Goal: Information Seeking & Learning: Learn about a topic

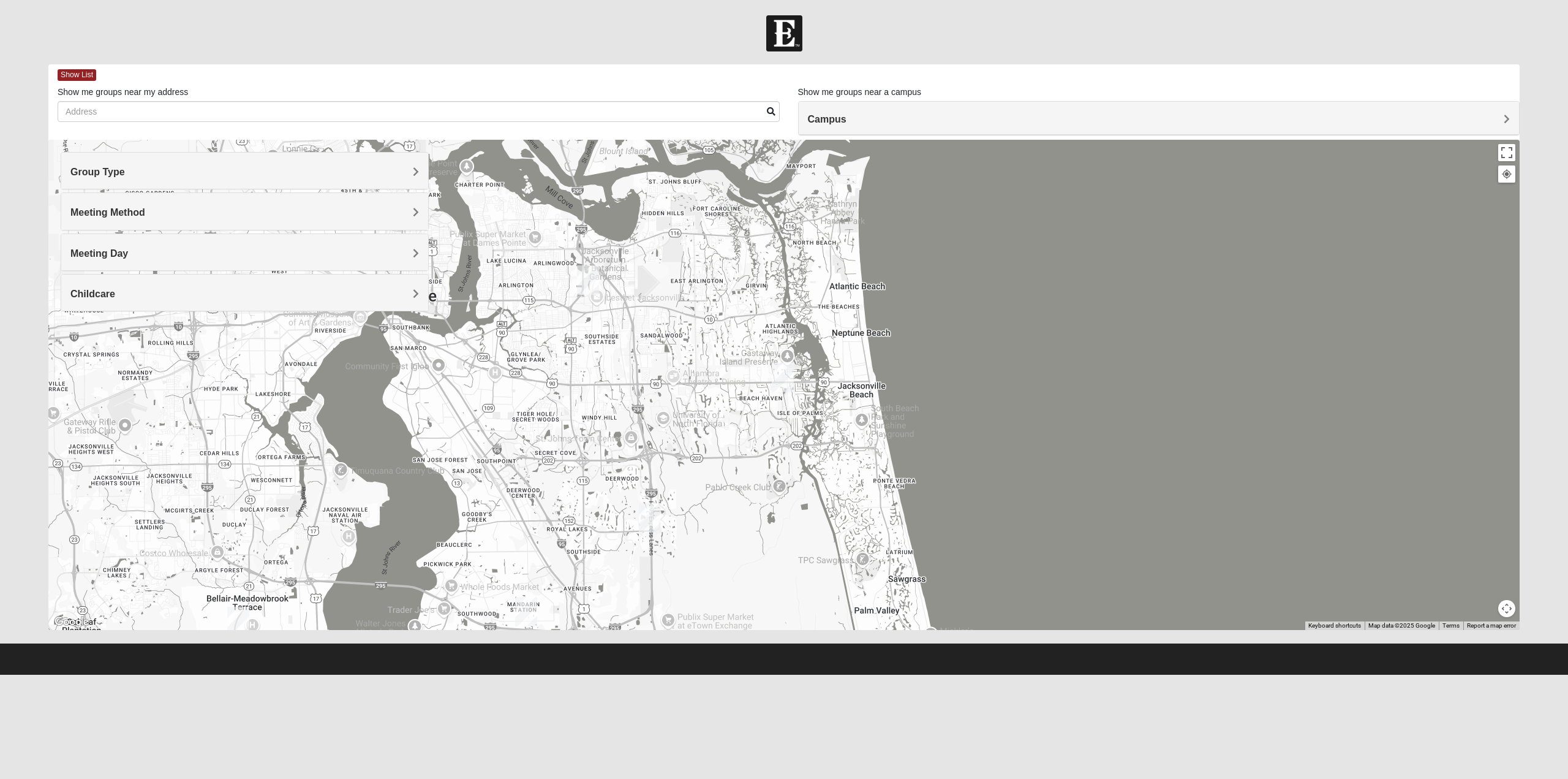
click at [109, 205] on div "Meeting Method" at bounding box center [245, 211] width 367 height 36
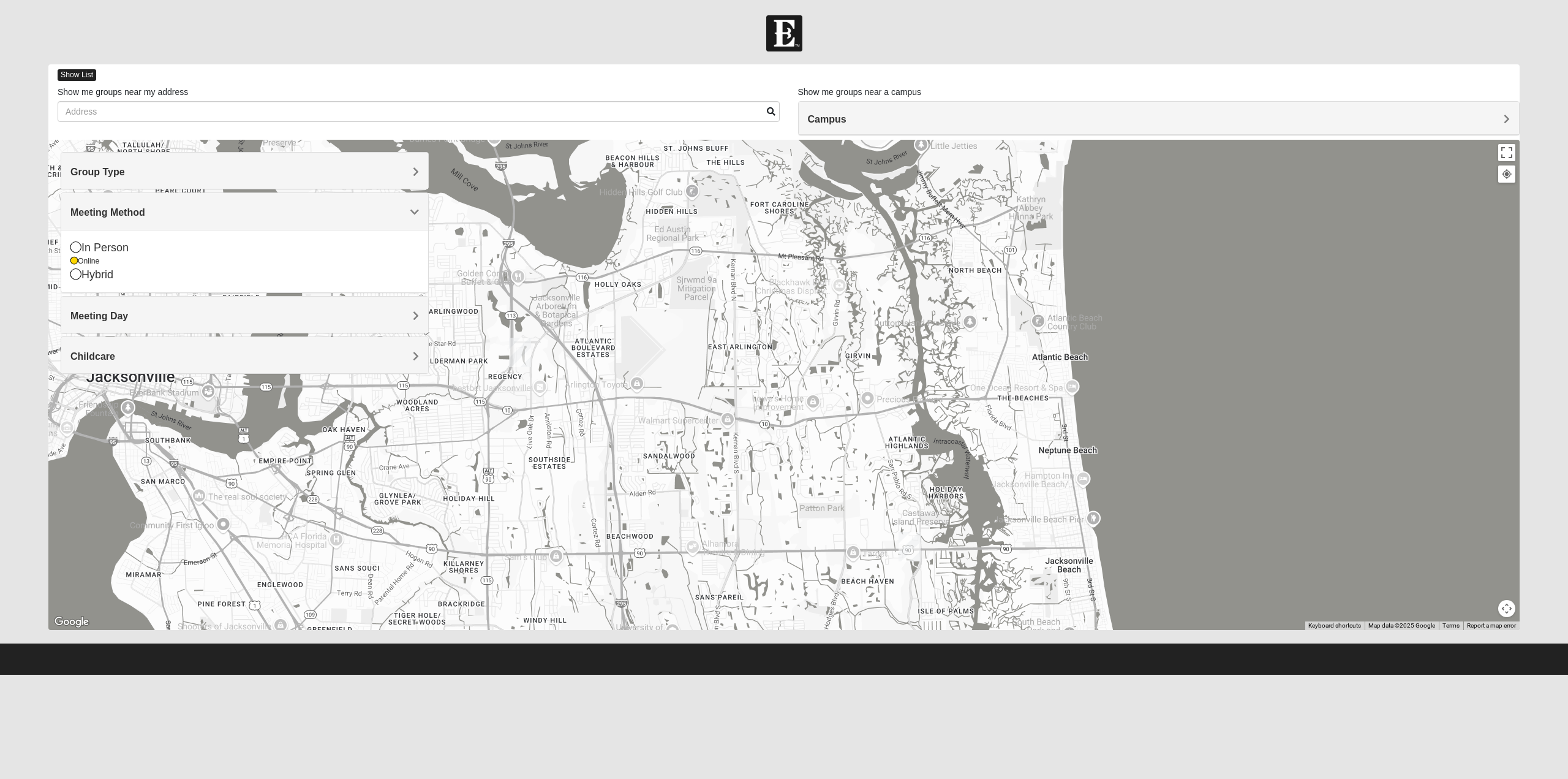
click at [66, 75] on span "Show List" at bounding box center [77, 75] width 38 height 12
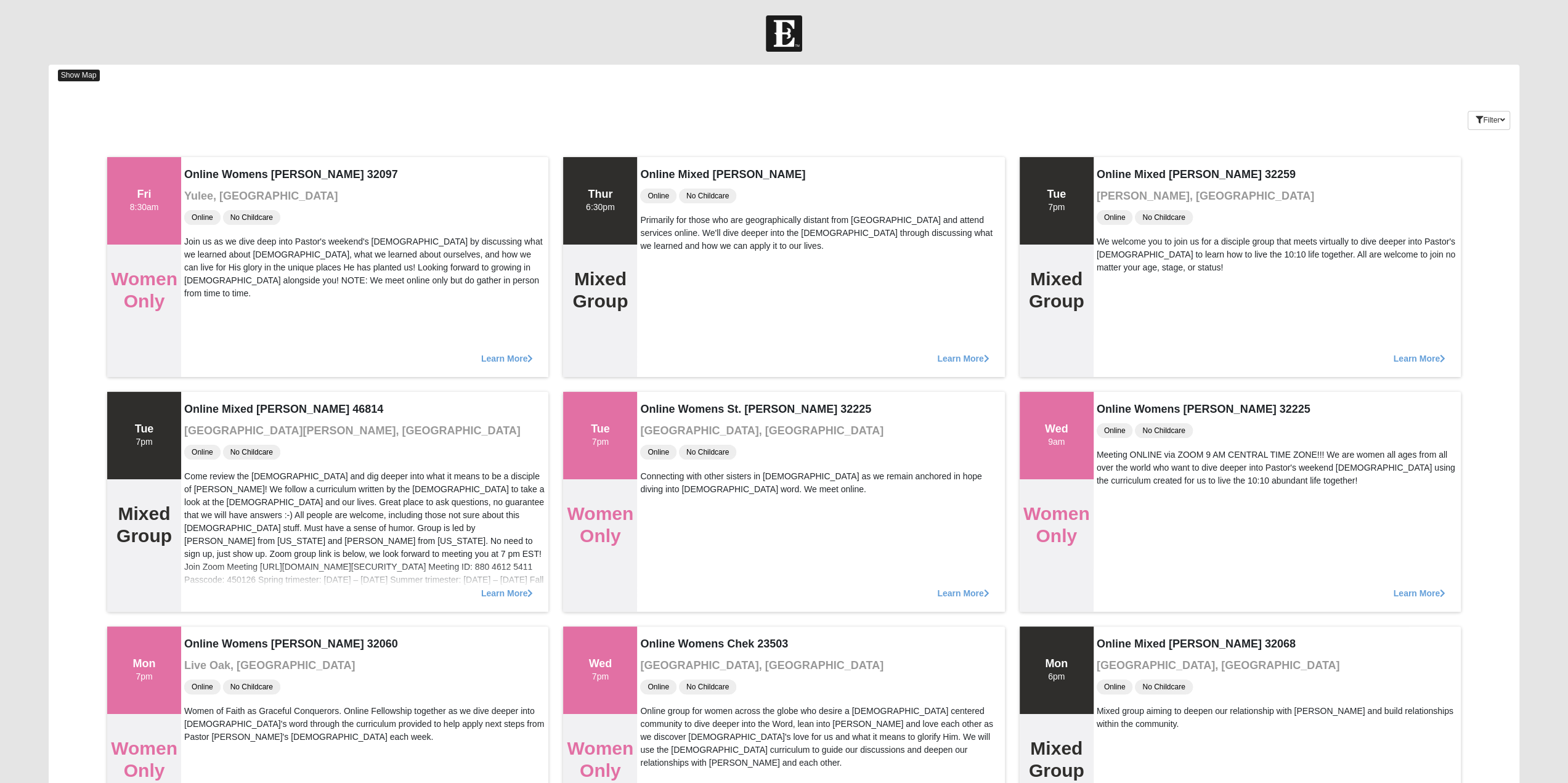
click at [83, 76] on span "Show Map" at bounding box center [79, 75] width 42 height 12
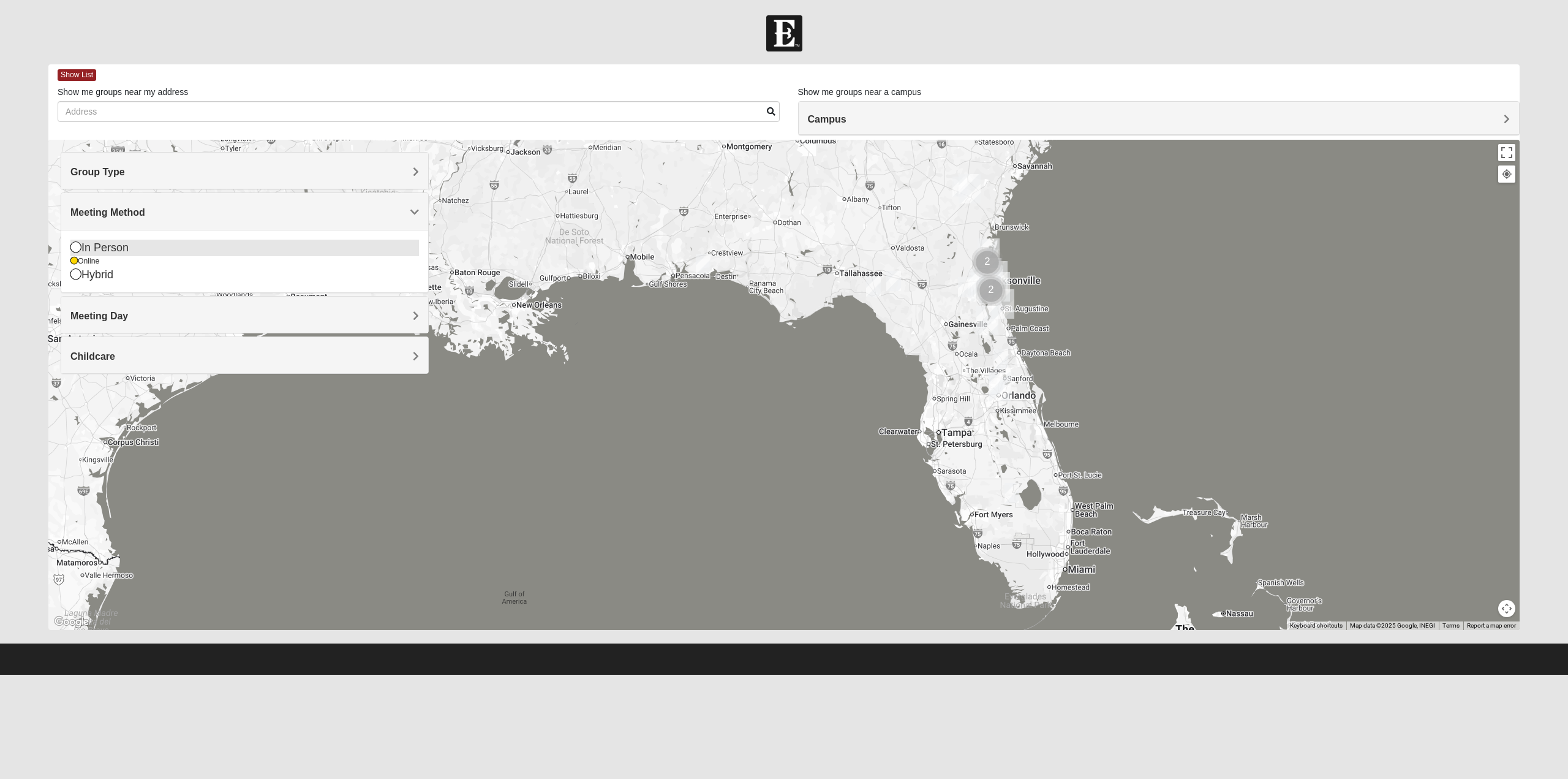
click at [103, 250] on div "In Person" at bounding box center [245, 248] width 349 height 17
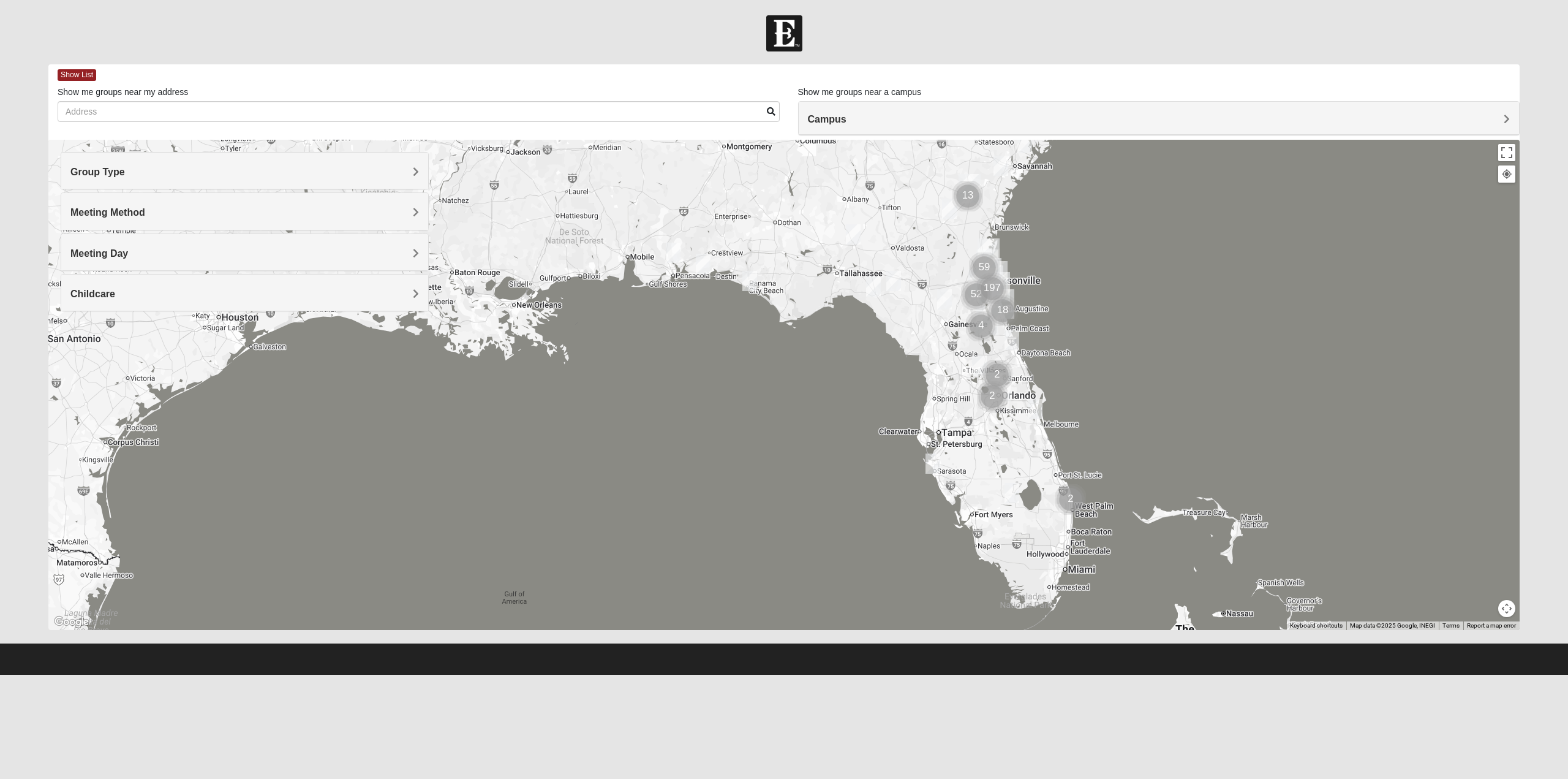
click at [118, 208] on span "Meeting Method" at bounding box center [107, 212] width 75 height 10
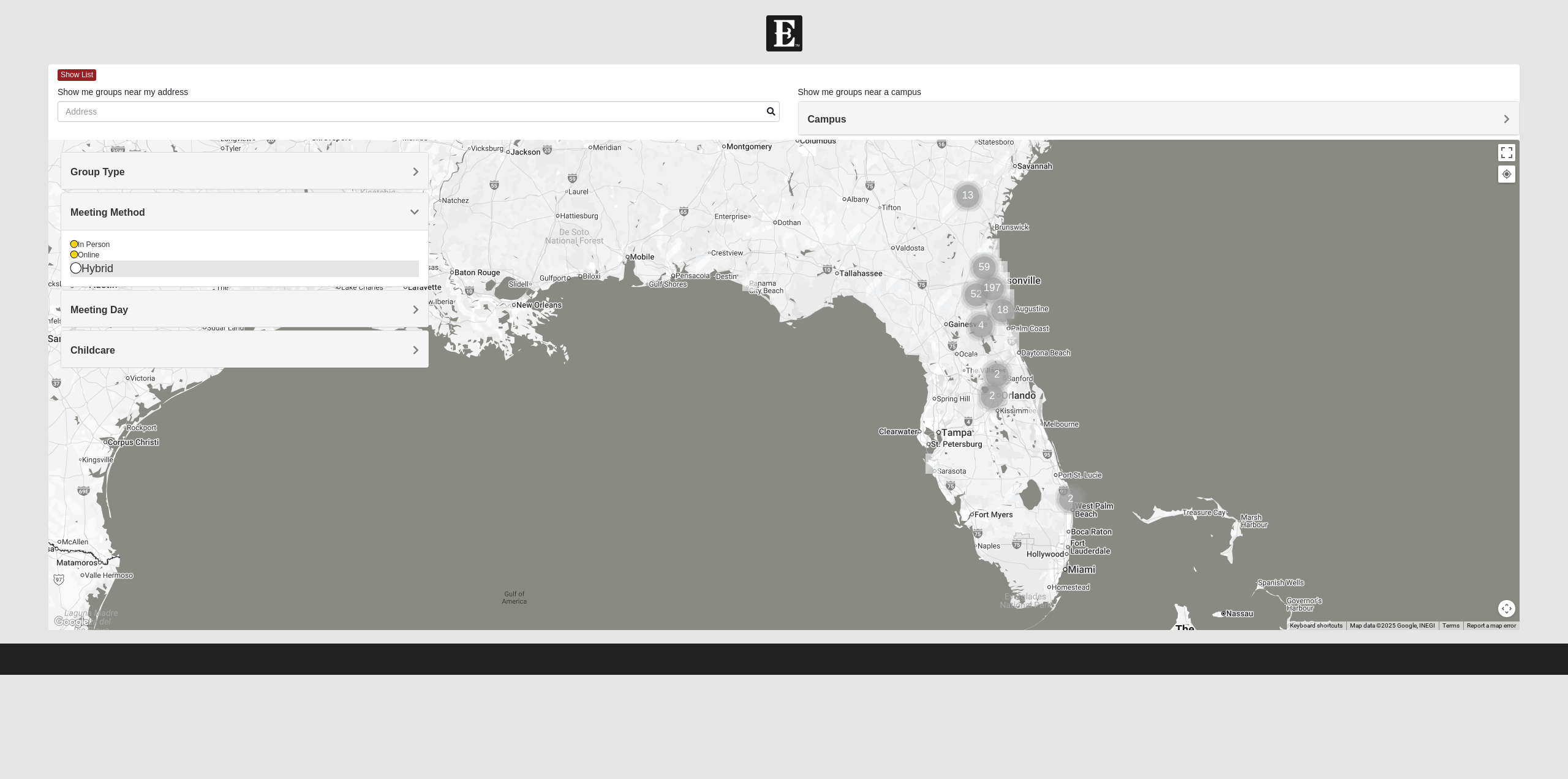
click at [89, 268] on div "Hybrid" at bounding box center [245, 269] width 349 height 17
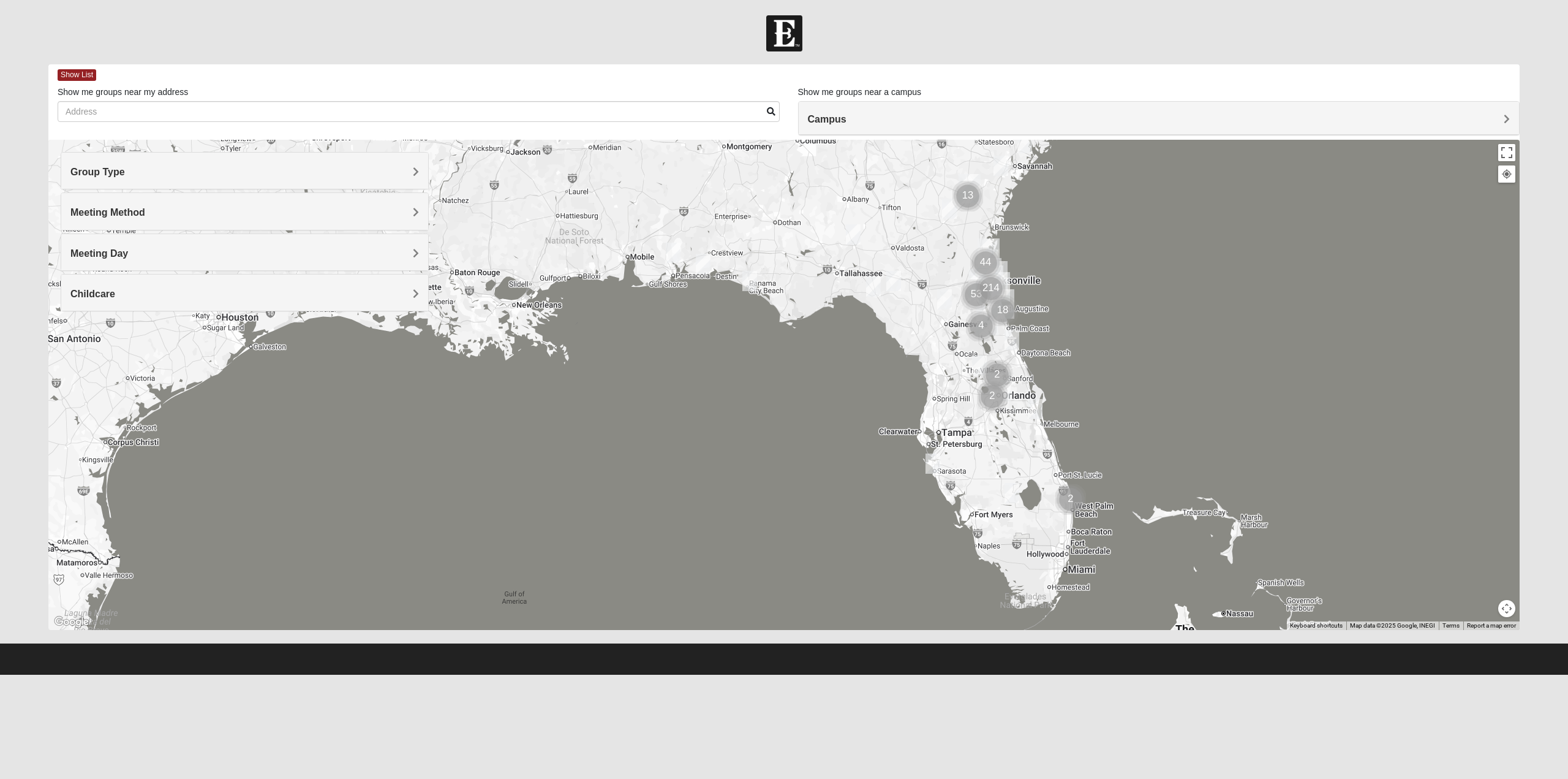
click at [103, 210] on span "Meeting Method" at bounding box center [107, 212] width 75 height 10
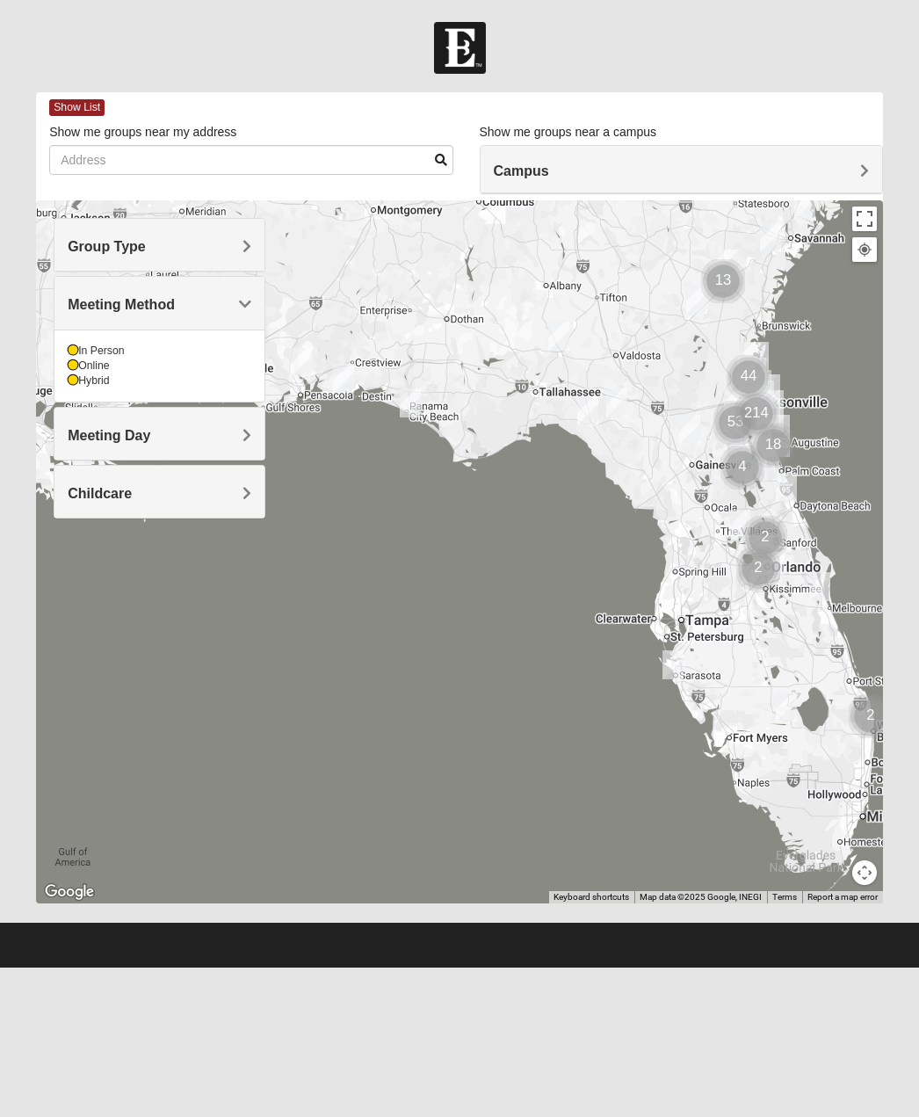
click at [917, 416] on form "Header Login Login Status Hello [PERSON_NAME] My Account Log Out Navigation Fin…" at bounding box center [459, 494] width 919 height 945
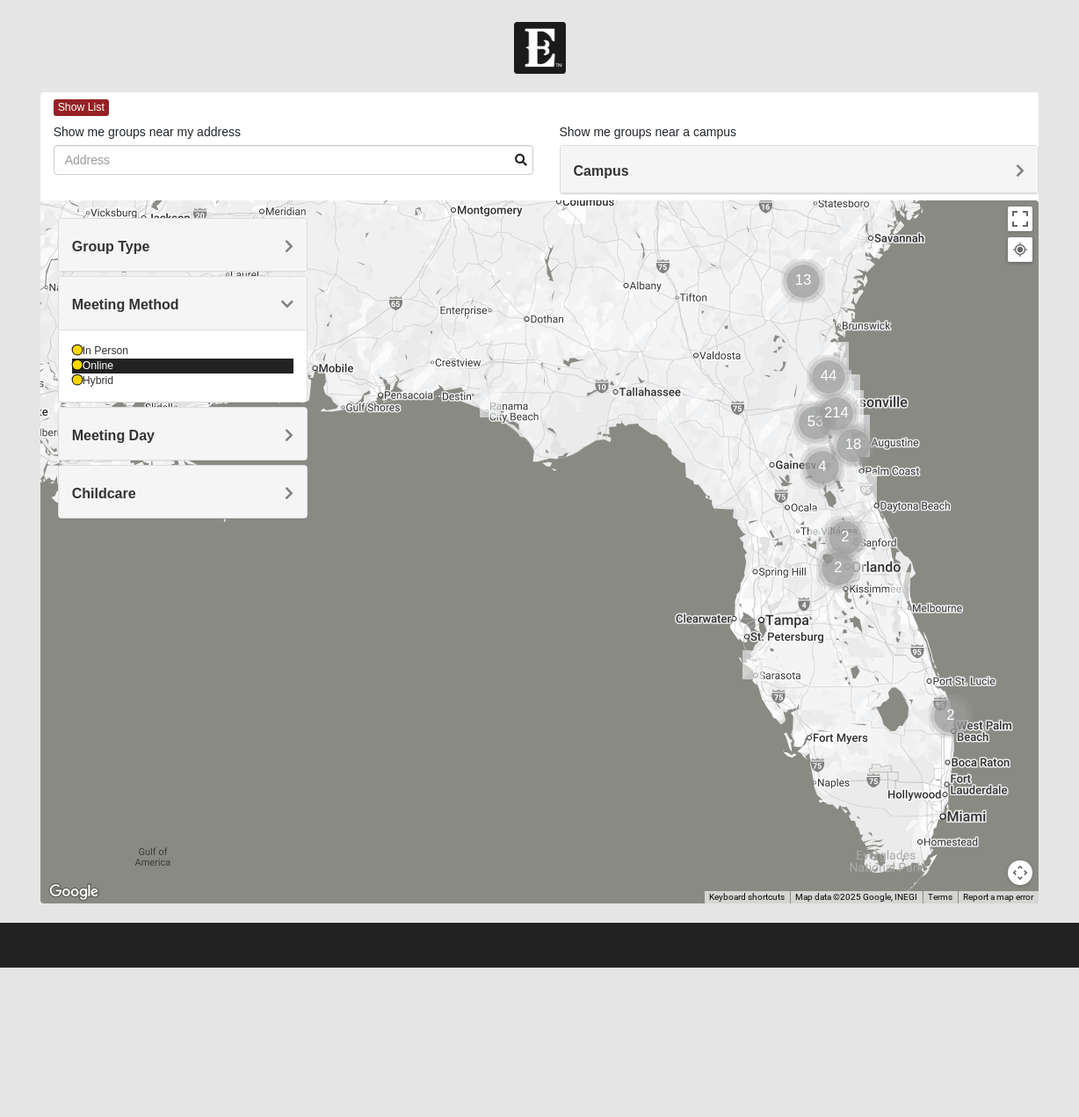
click at [131, 373] on div "Online" at bounding box center [182, 365] width 221 height 15
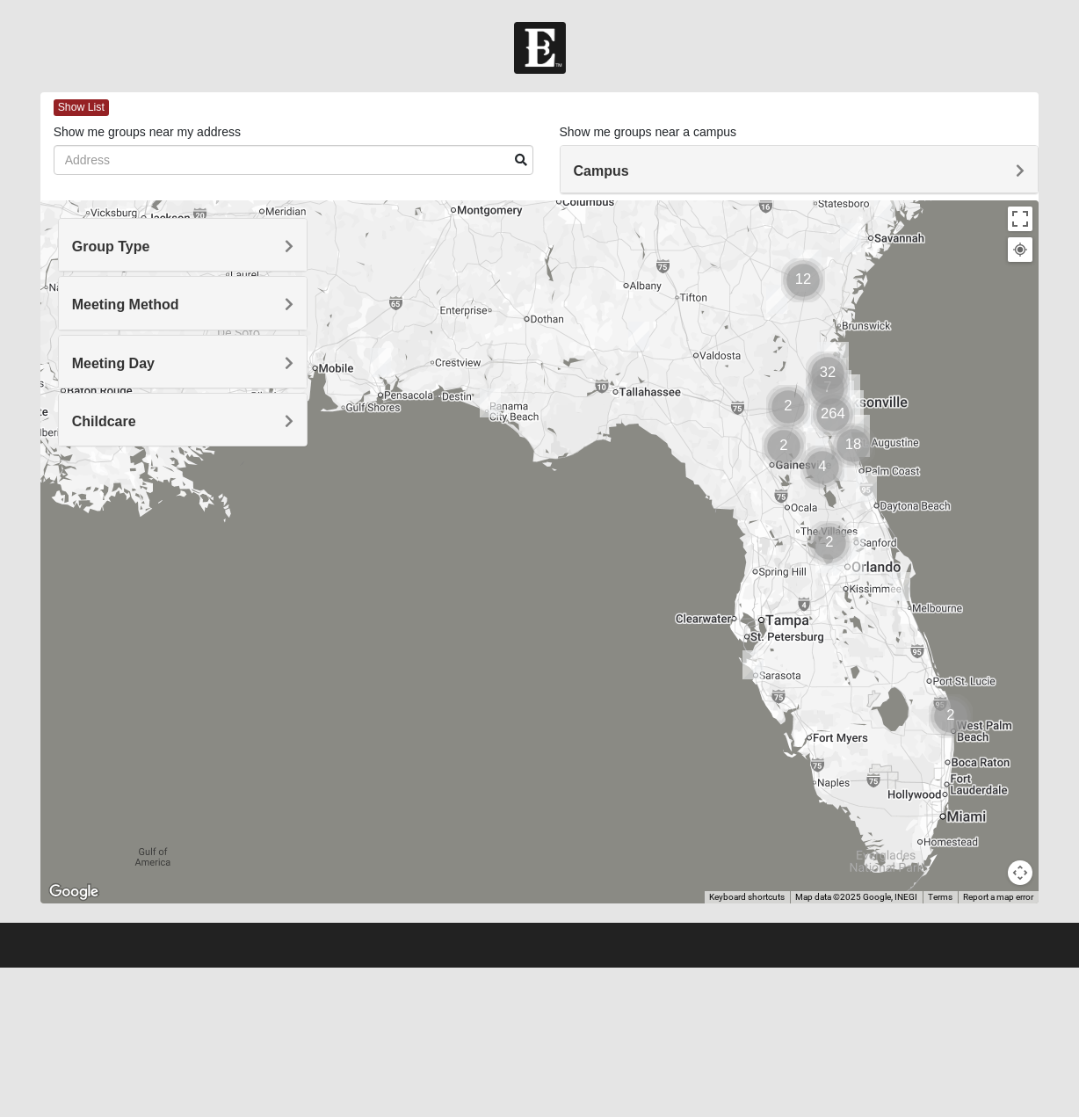
click at [123, 301] on span "Meeting Method" at bounding box center [125, 304] width 107 height 15
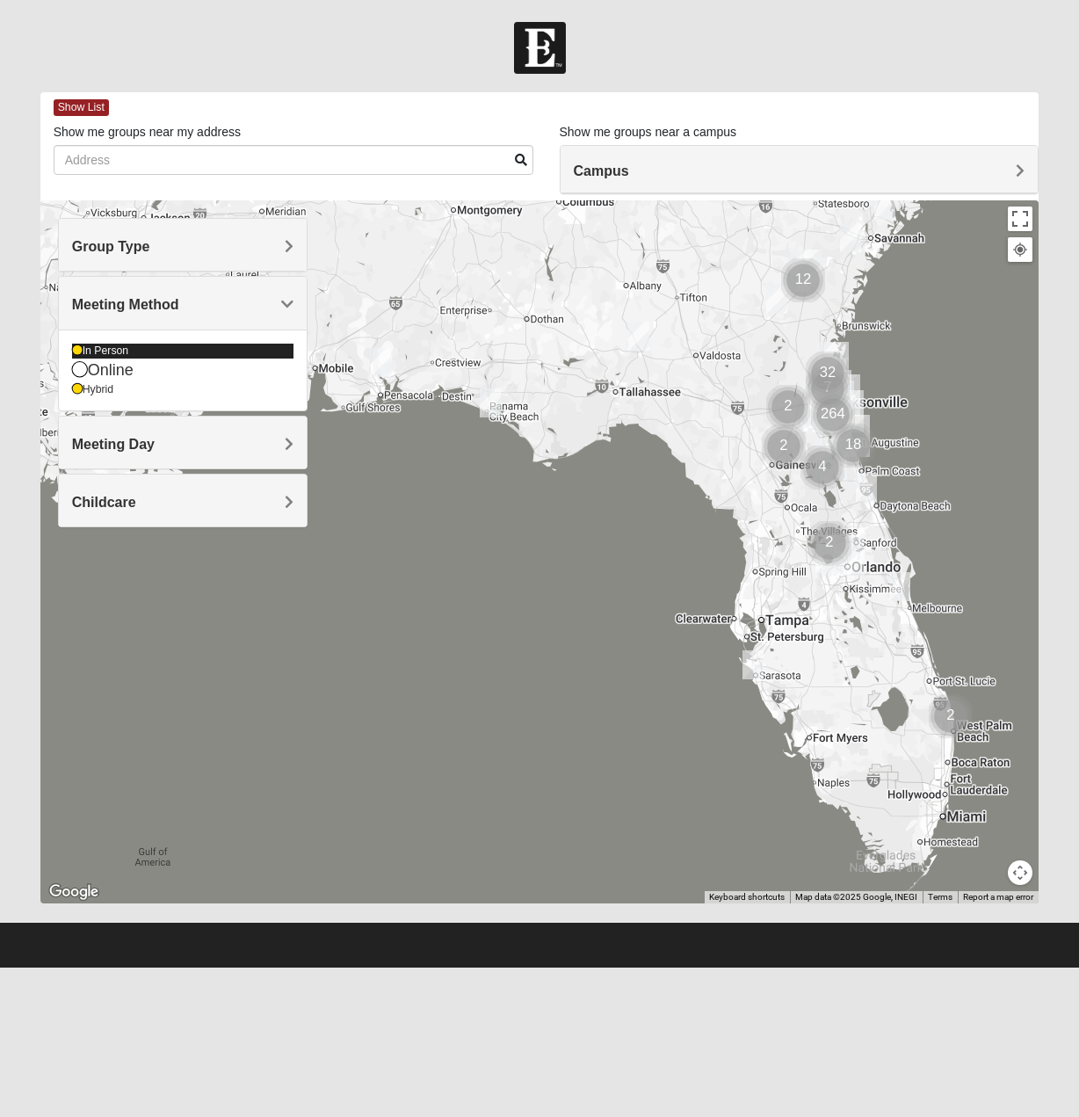
click at [125, 358] on div "In Person" at bounding box center [182, 351] width 221 height 15
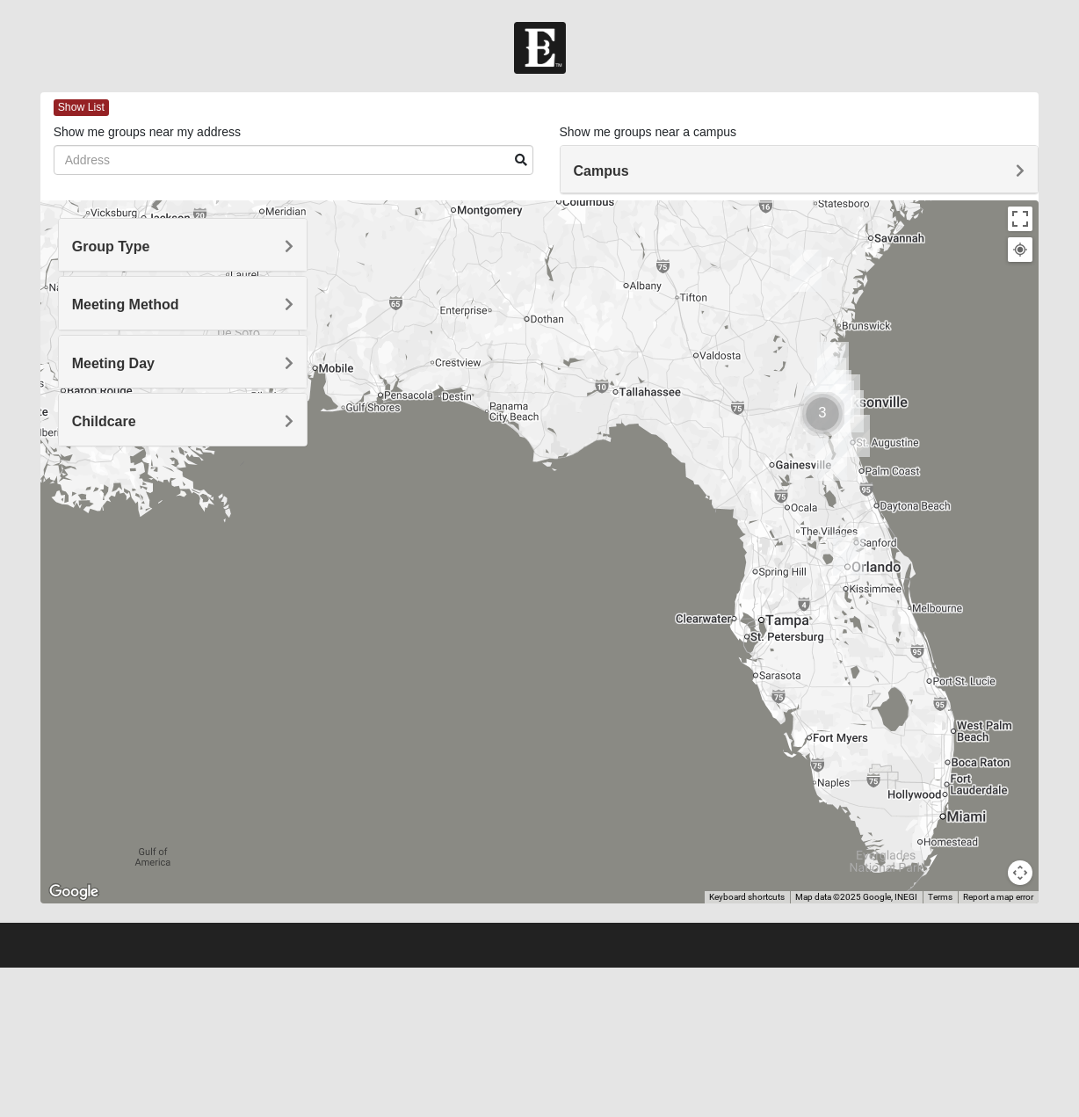
click at [132, 307] on span "Meeting Method" at bounding box center [125, 304] width 107 height 15
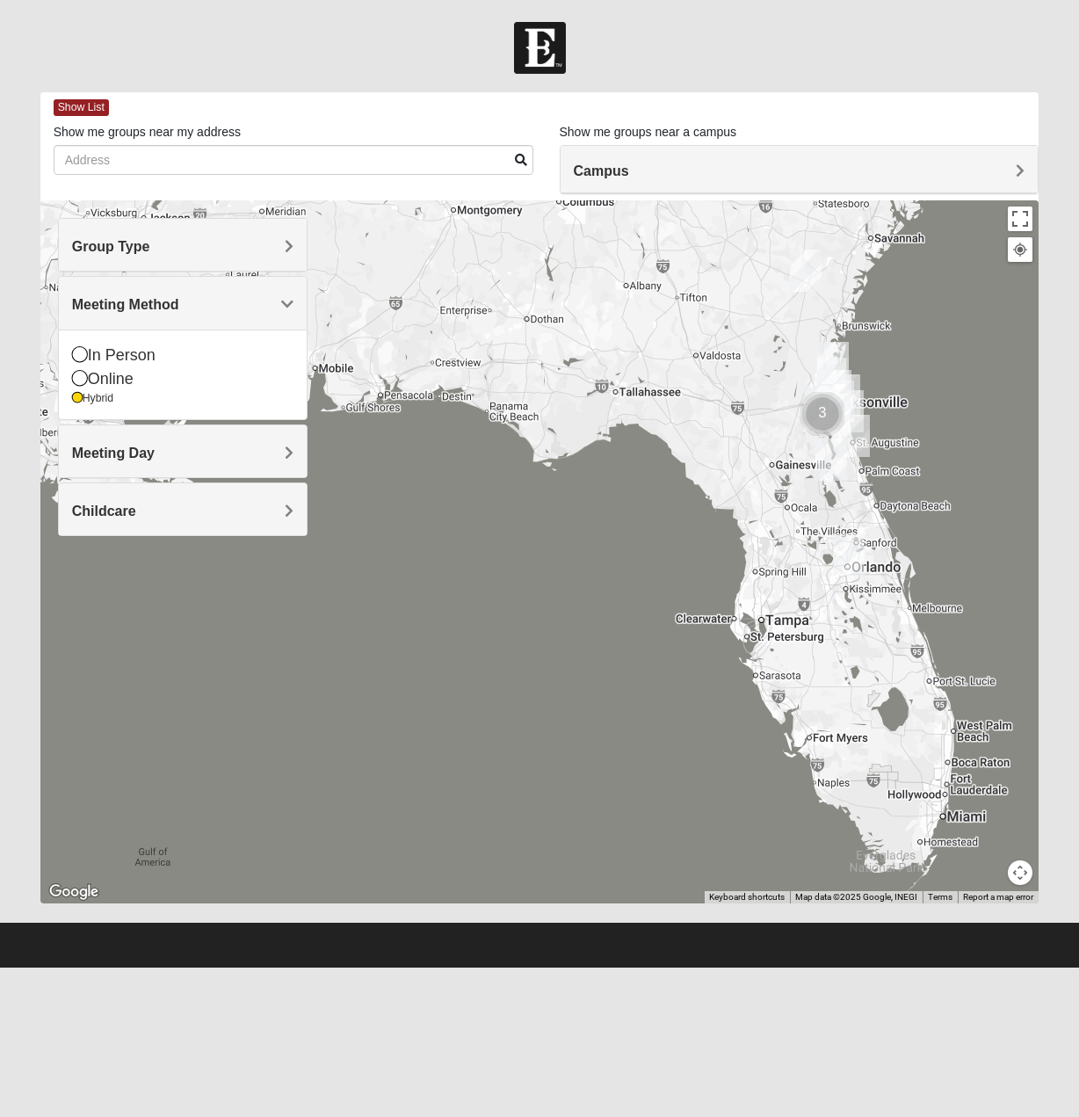
click at [111, 448] on div "Meeting Day" at bounding box center [183, 451] width 248 height 52
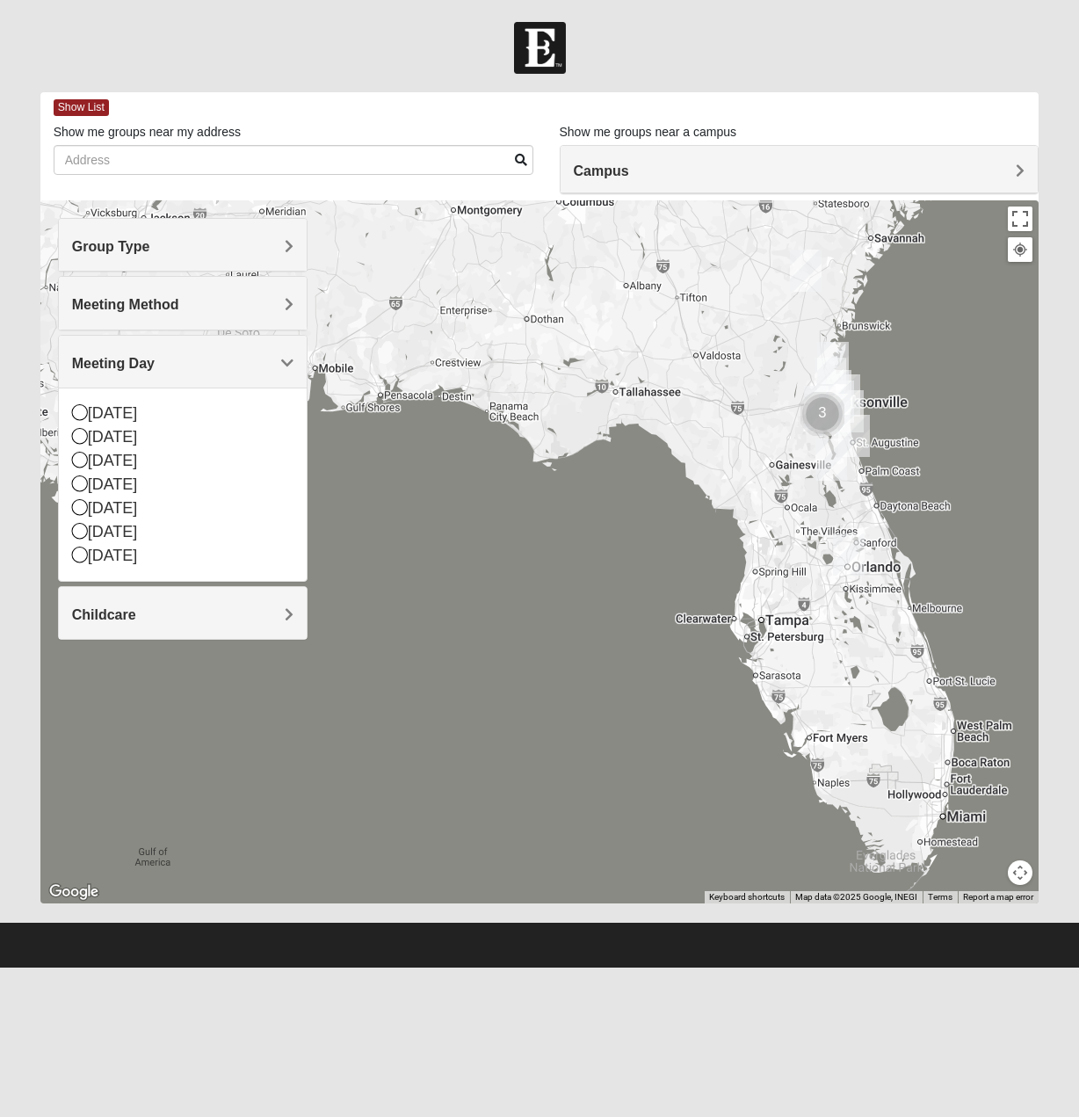
click at [127, 304] on span "Meeting Method" at bounding box center [125, 304] width 107 height 15
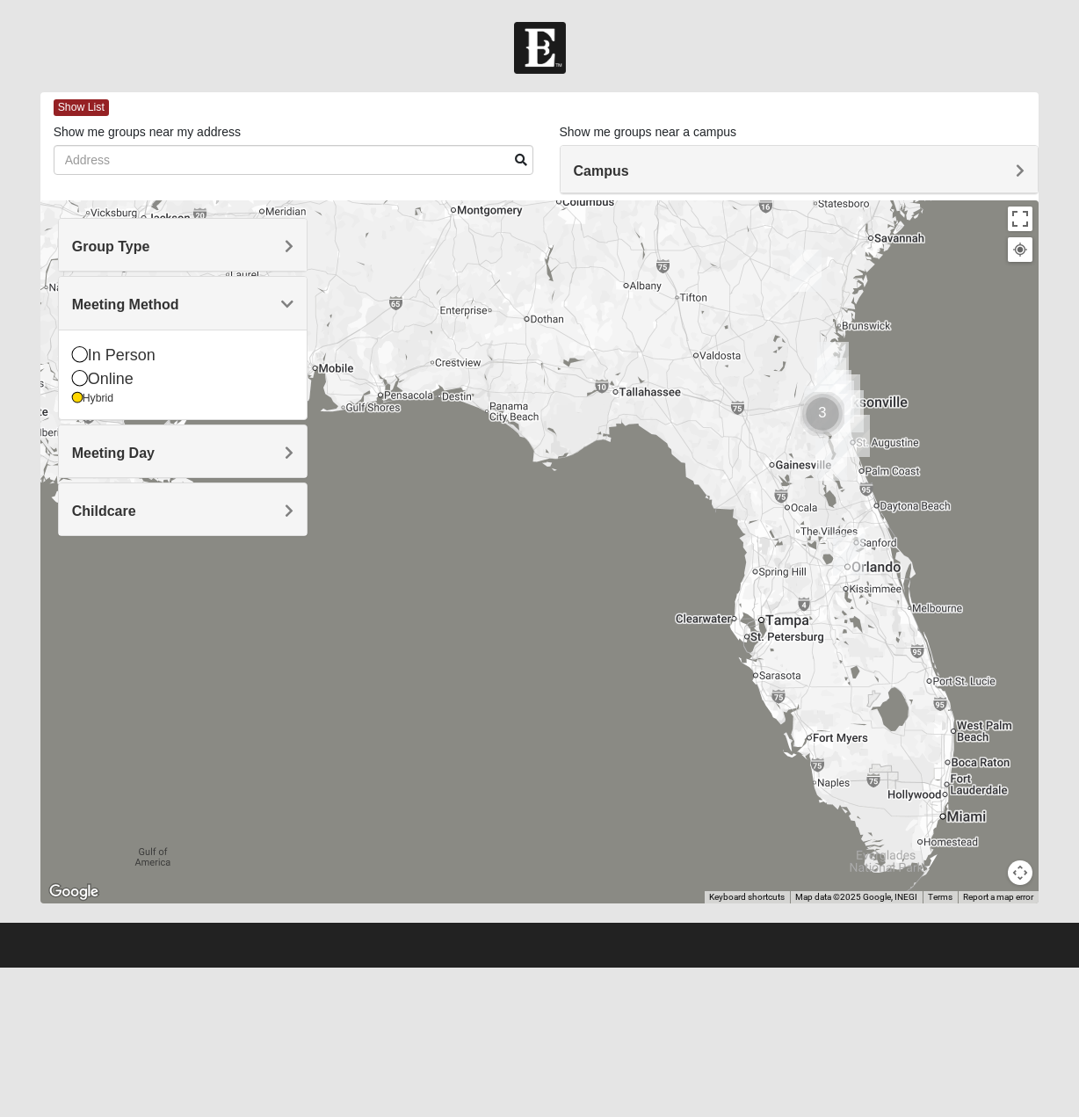
click at [112, 239] on span "Group Type" at bounding box center [111, 246] width 78 height 15
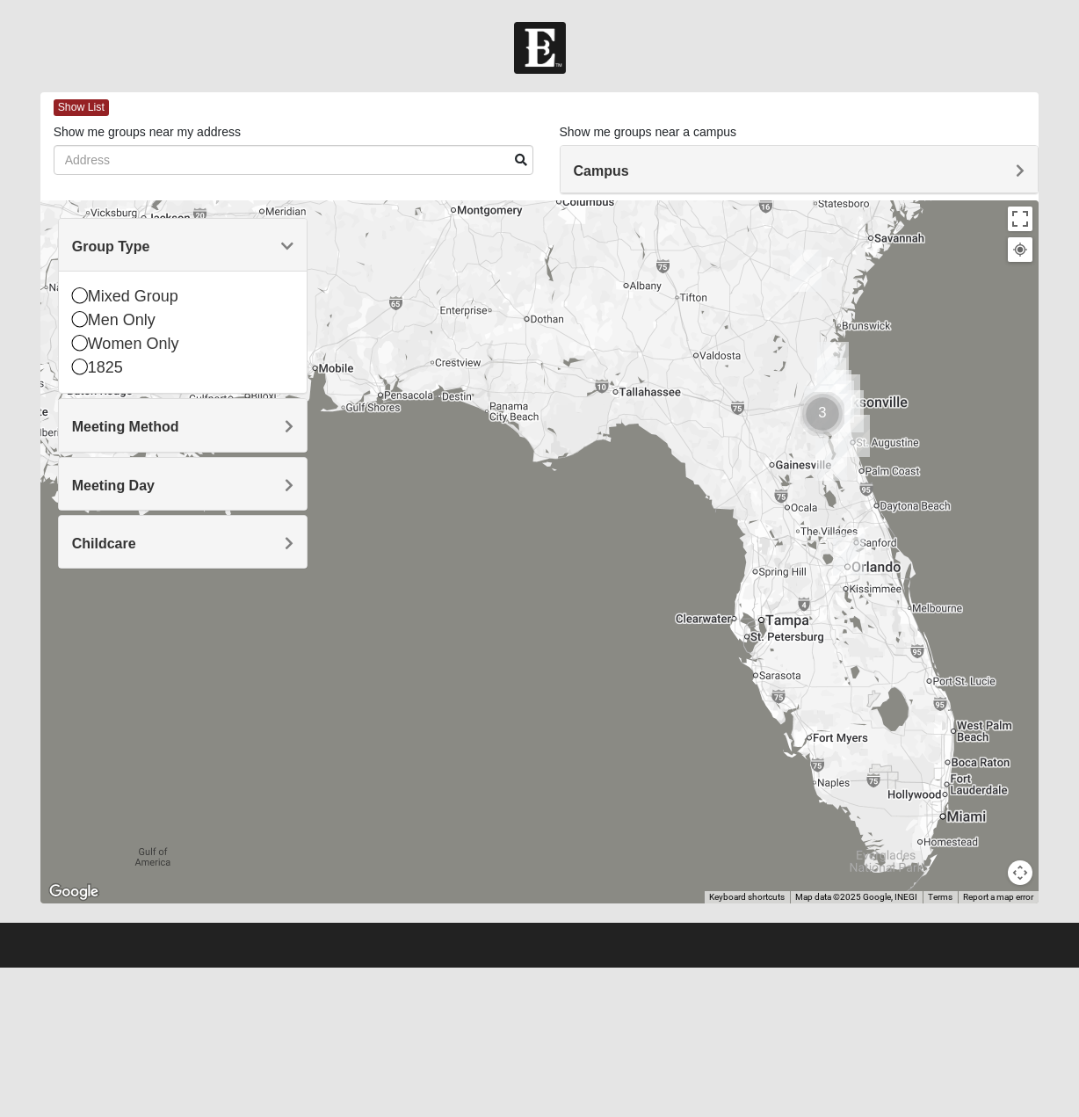
click at [139, 416] on div "Meeting Method" at bounding box center [183, 425] width 248 height 52
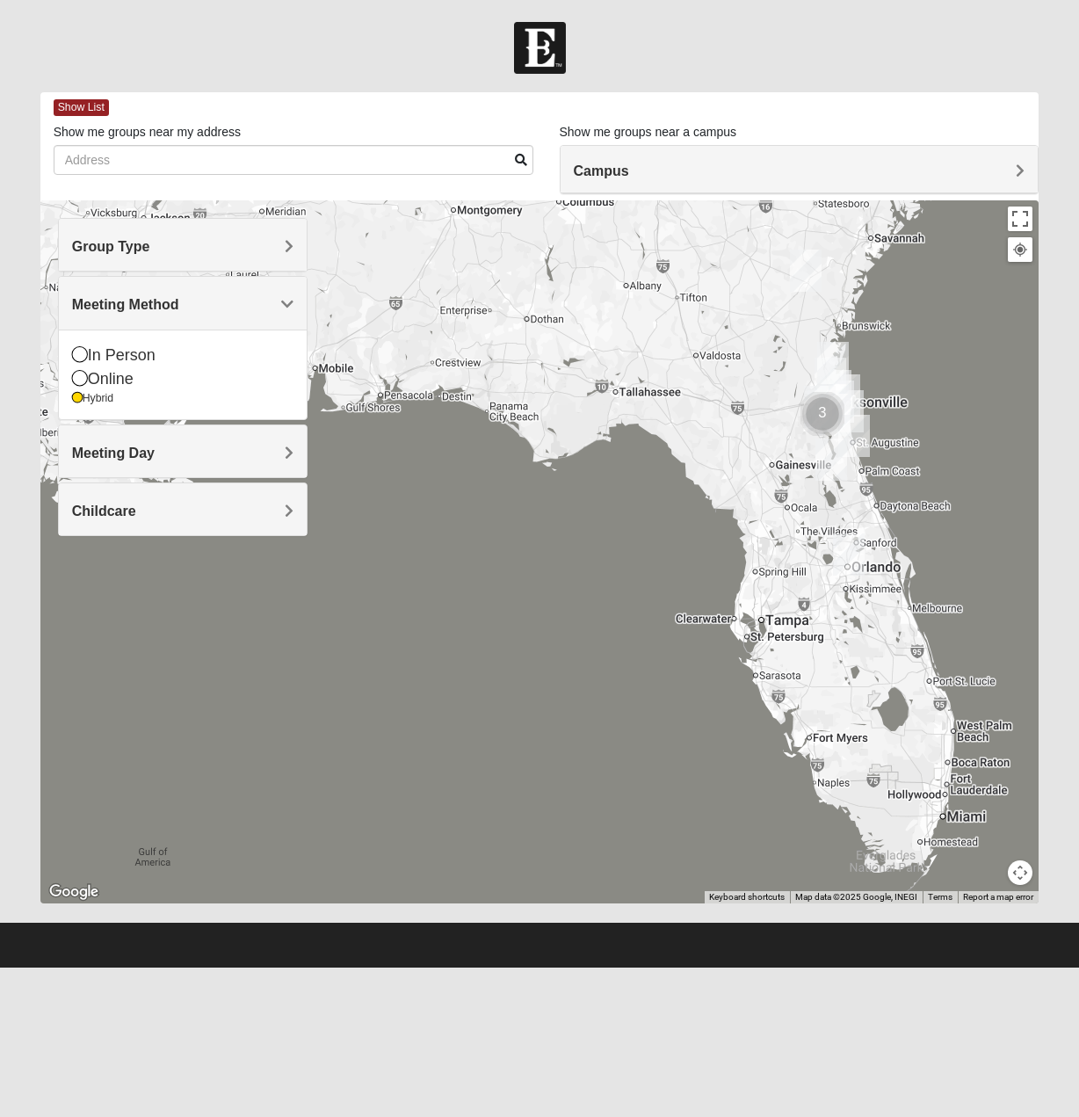
click at [121, 445] on span "Meeting Day" at bounding box center [113, 452] width 83 height 15
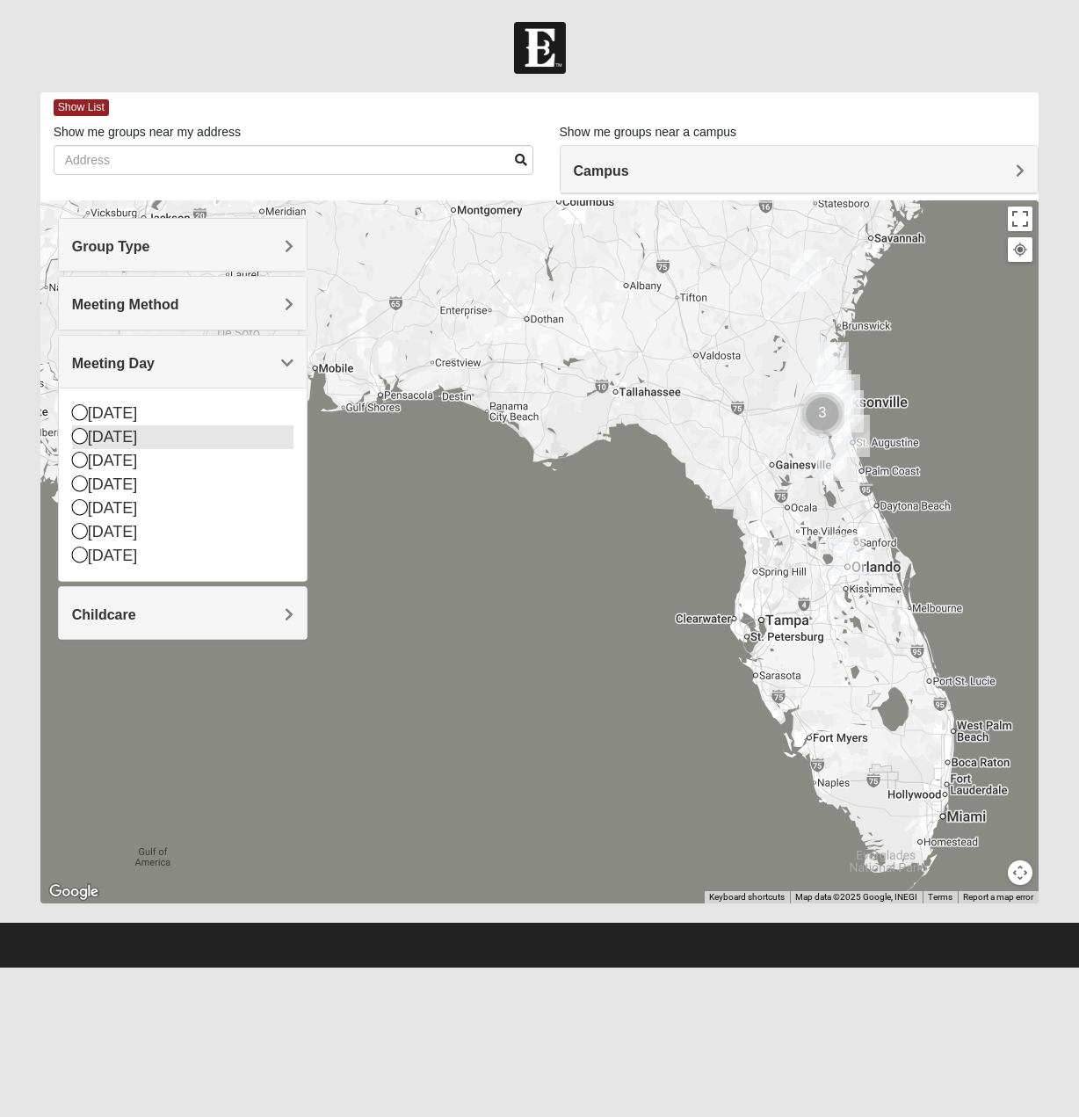
click at [112, 432] on div "[DATE]" at bounding box center [182, 437] width 221 height 24
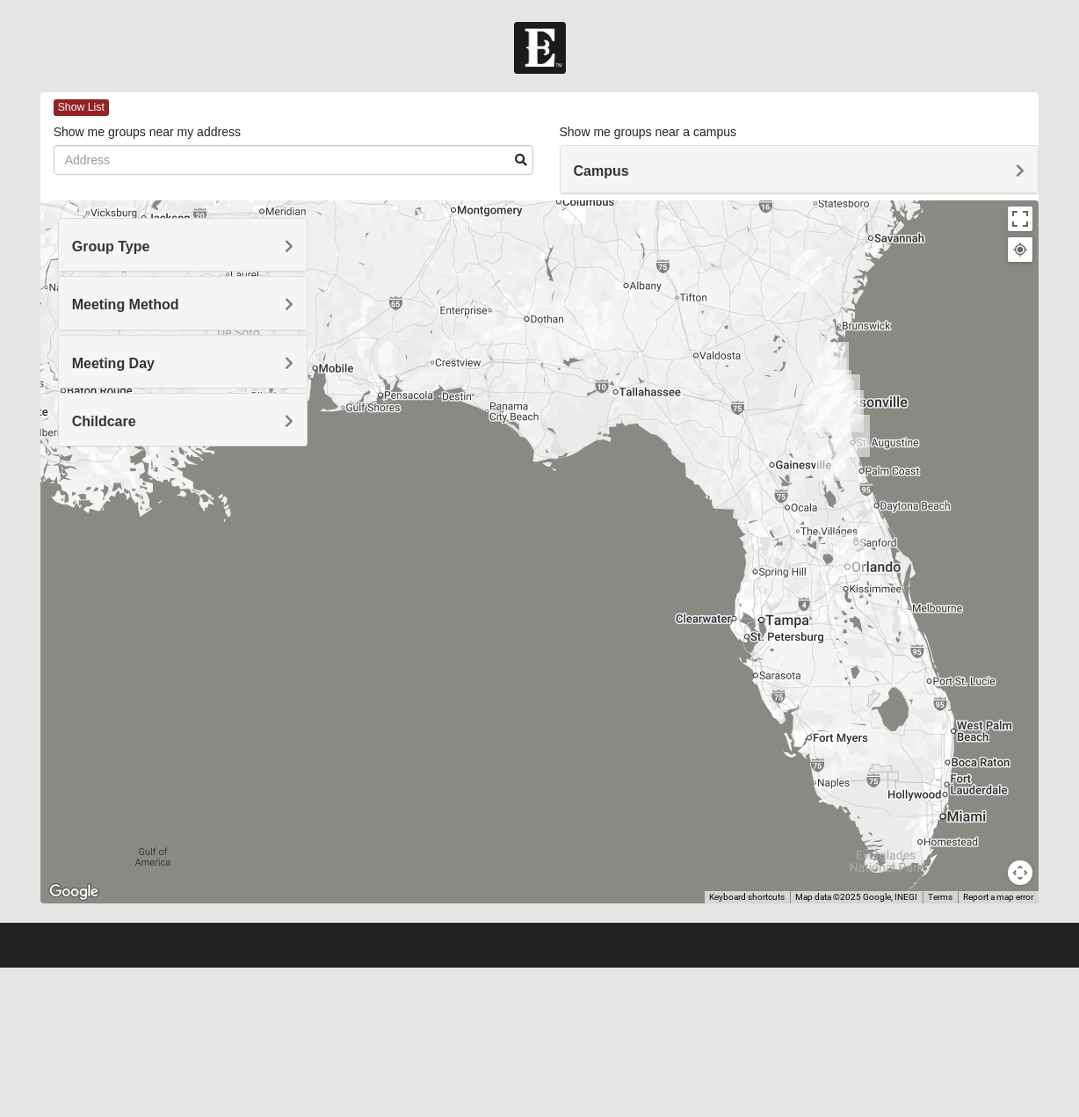
click at [127, 361] on span "Meeting Day" at bounding box center [113, 363] width 83 height 15
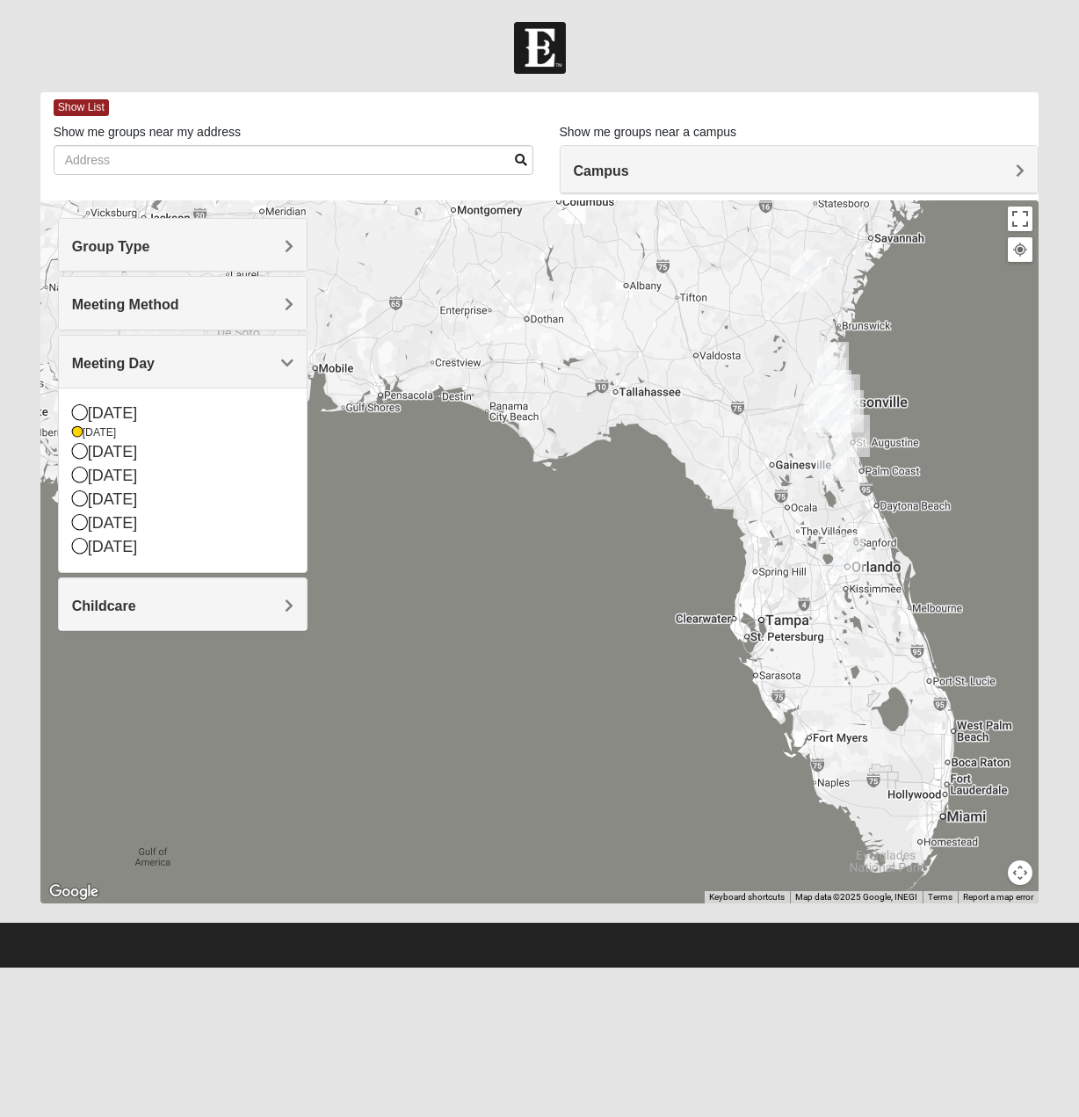
click at [127, 365] on span "Meeting Day" at bounding box center [113, 363] width 83 height 15
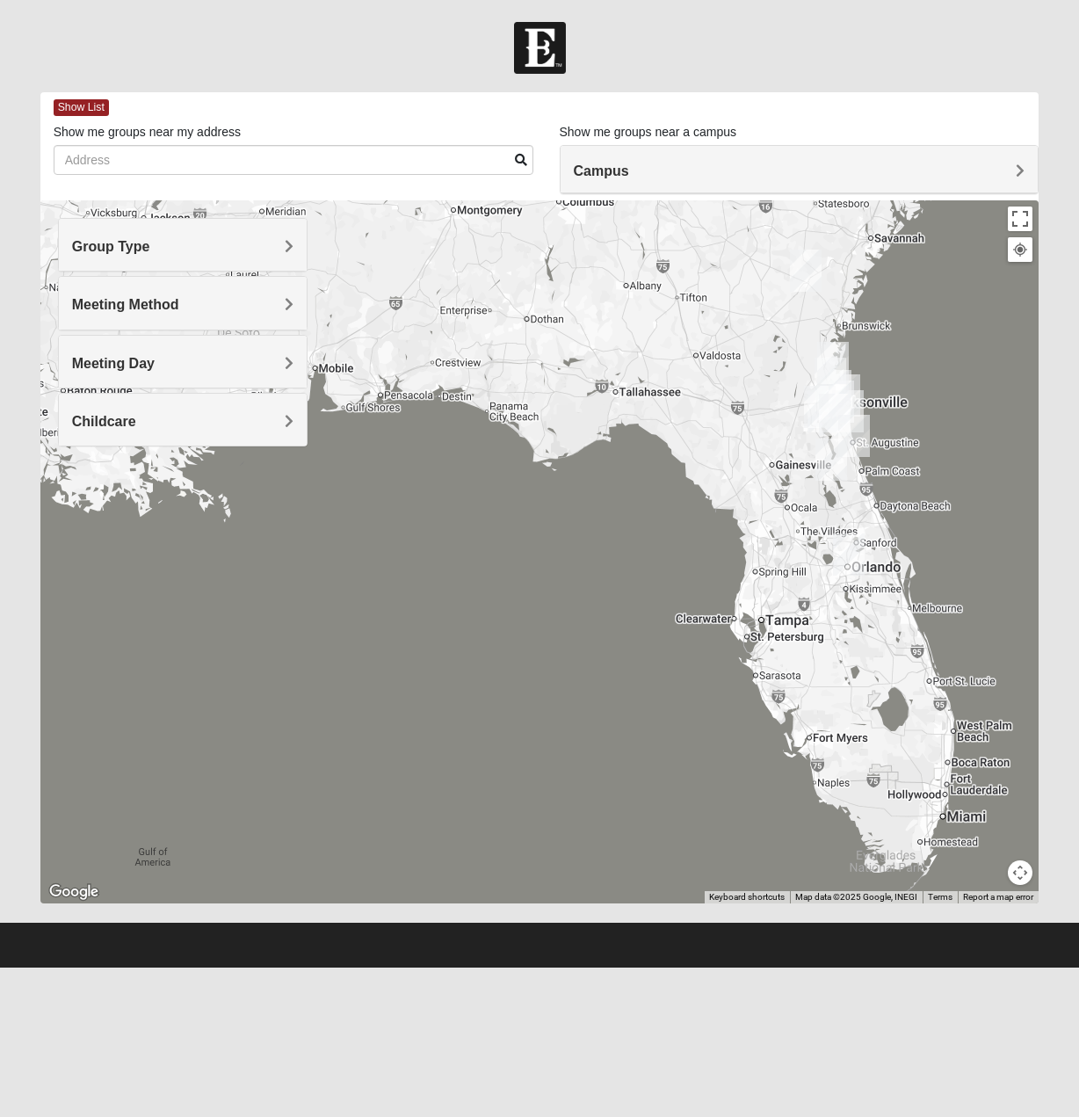
click at [127, 365] on span "Meeting Day" at bounding box center [113, 363] width 83 height 15
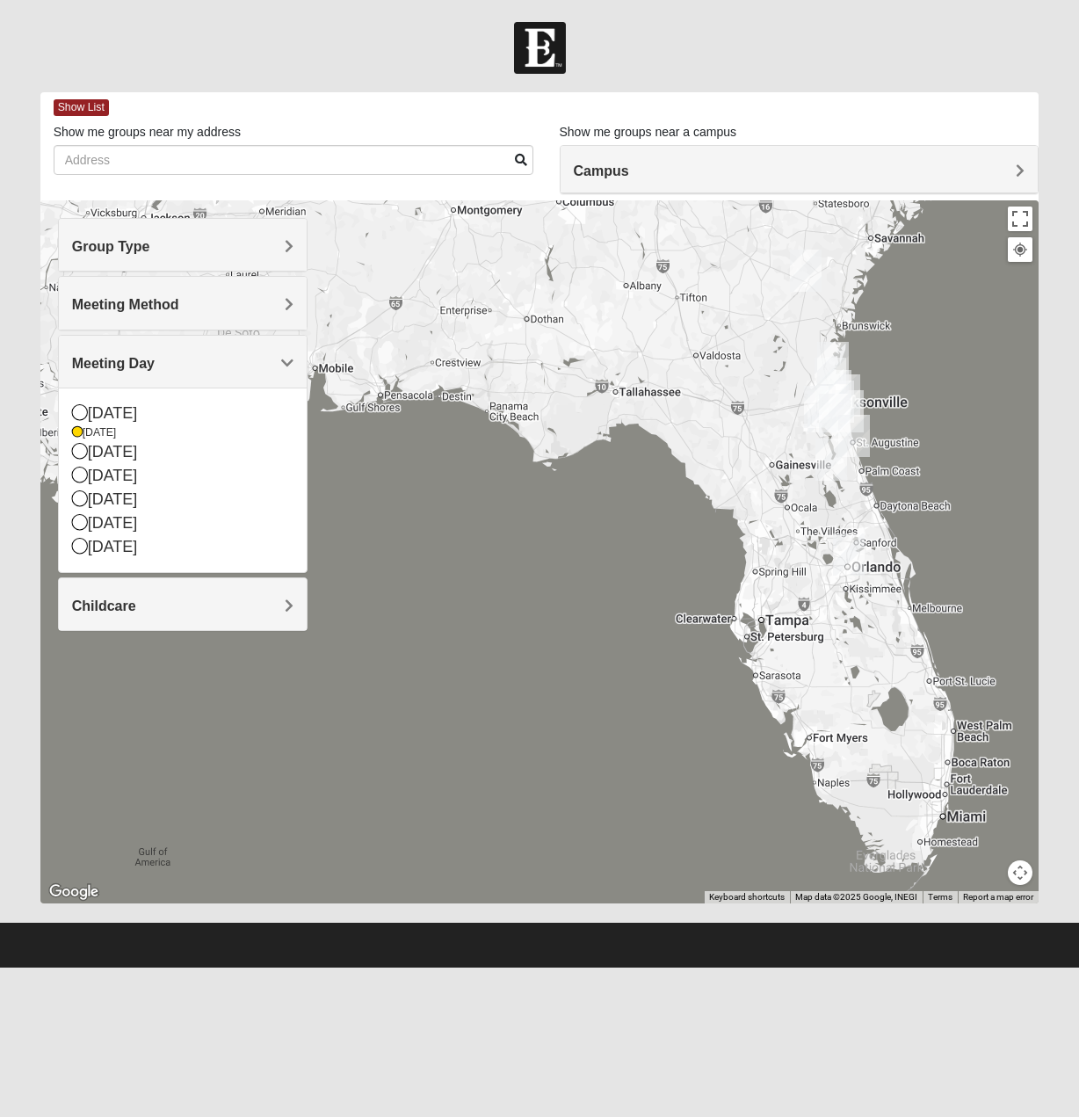
click at [178, 303] on h4 "Meeting Method" at bounding box center [182, 304] width 221 height 17
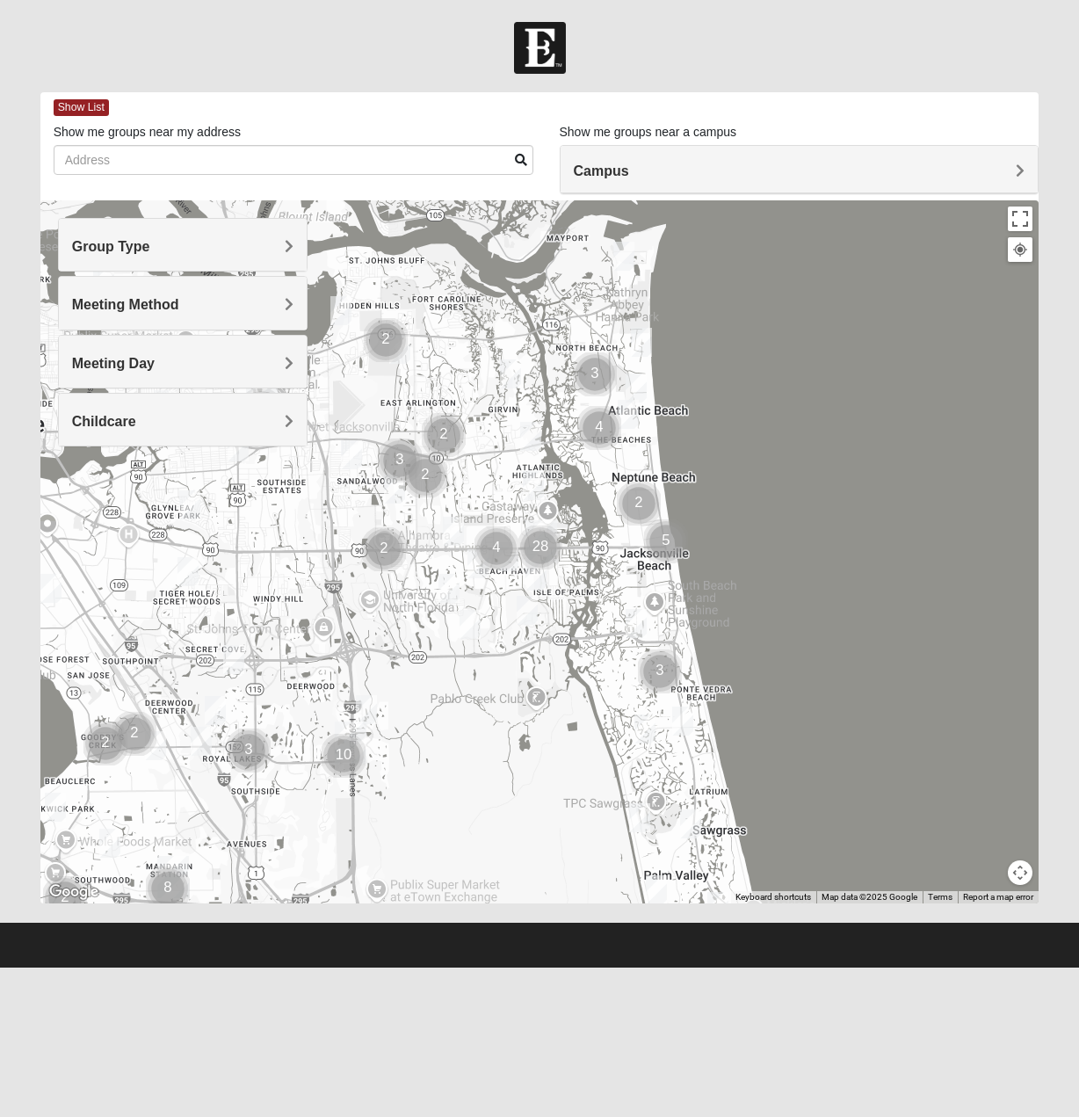
click at [134, 302] on span "Meeting Method" at bounding box center [125, 304] width 107 height 15
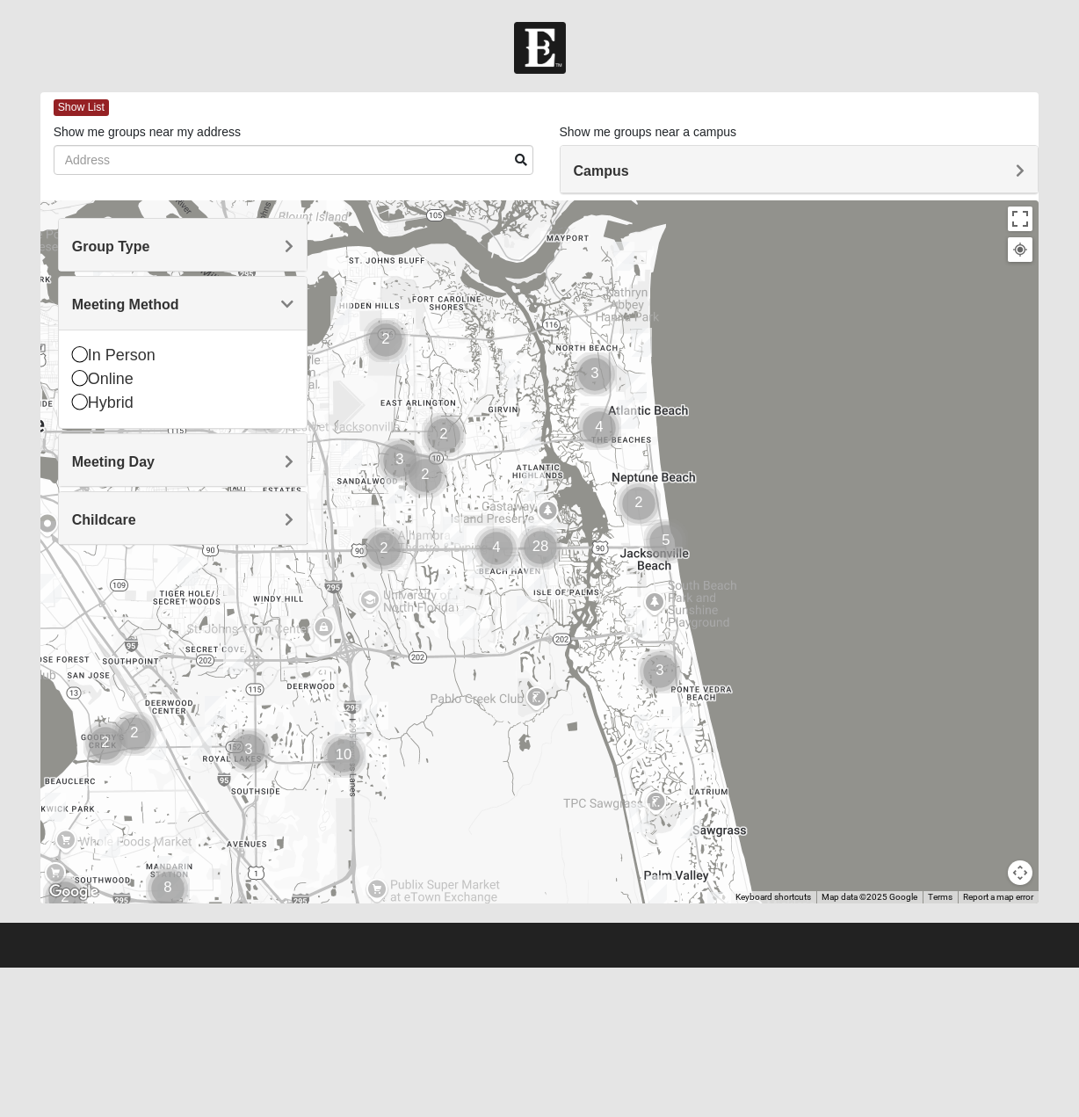
click at [132, 458] on span "Meeting Day" at bounding box center [113, 461] width 83 height 15
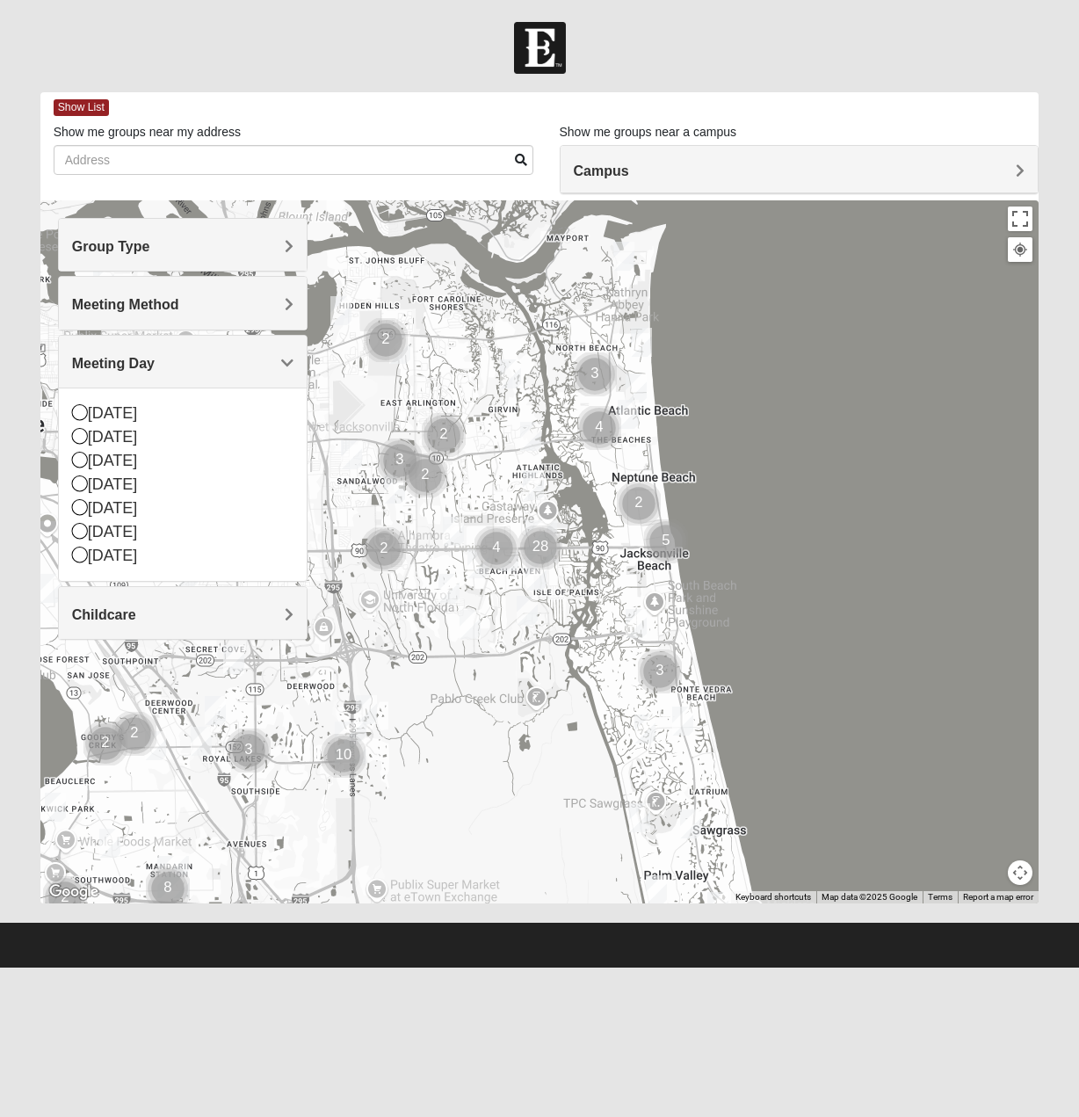
click at [143, 300] on span "Meeting Method" at bounding box center [125, 304] width 107 height 15
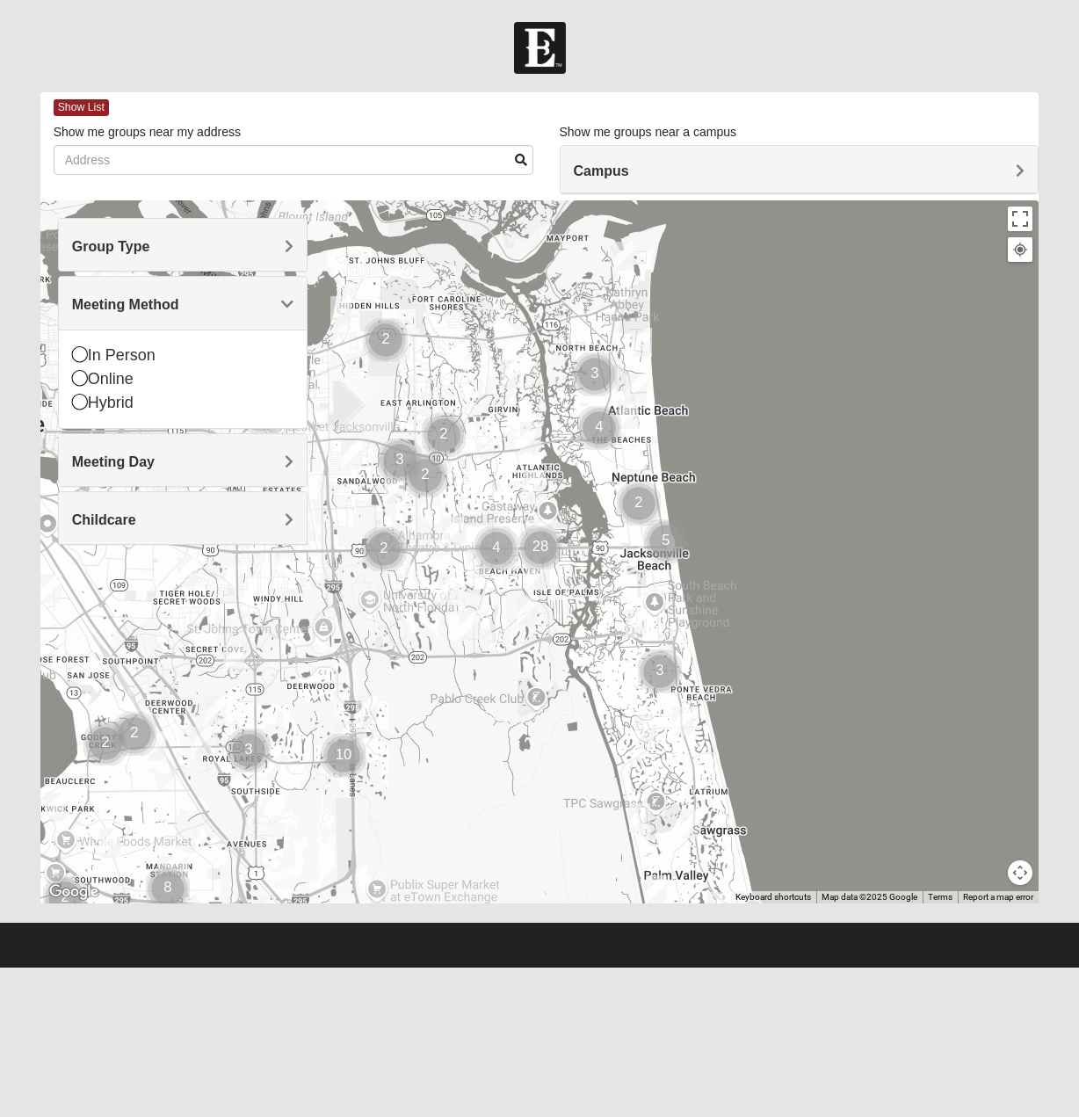
click at [683, 160] on div "Campus" at bounding box center [800, 169] width 478 height 47
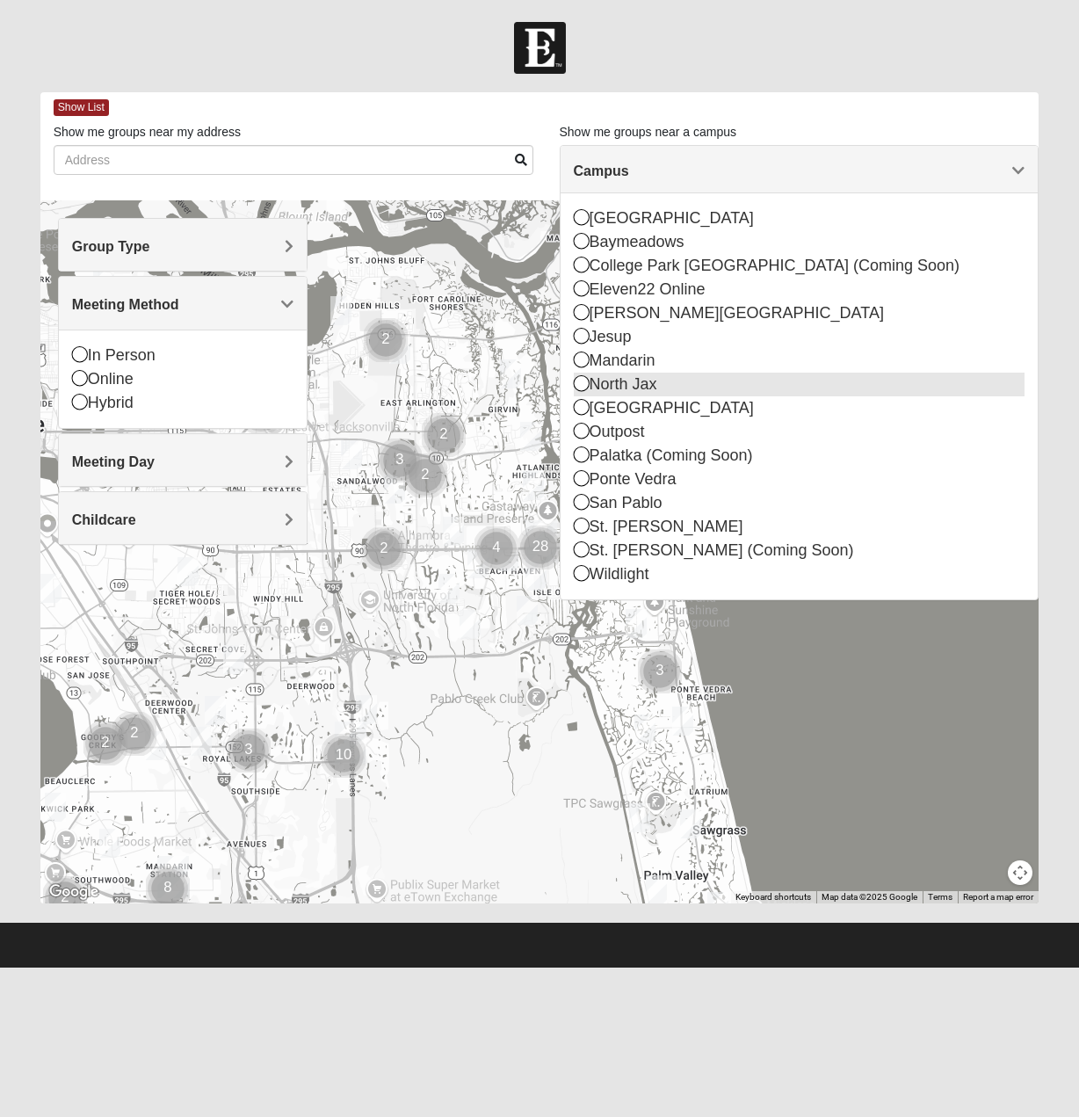
click at [626, 373] on div "North Jax" at bounding box center [800, 385] width 452 height 24
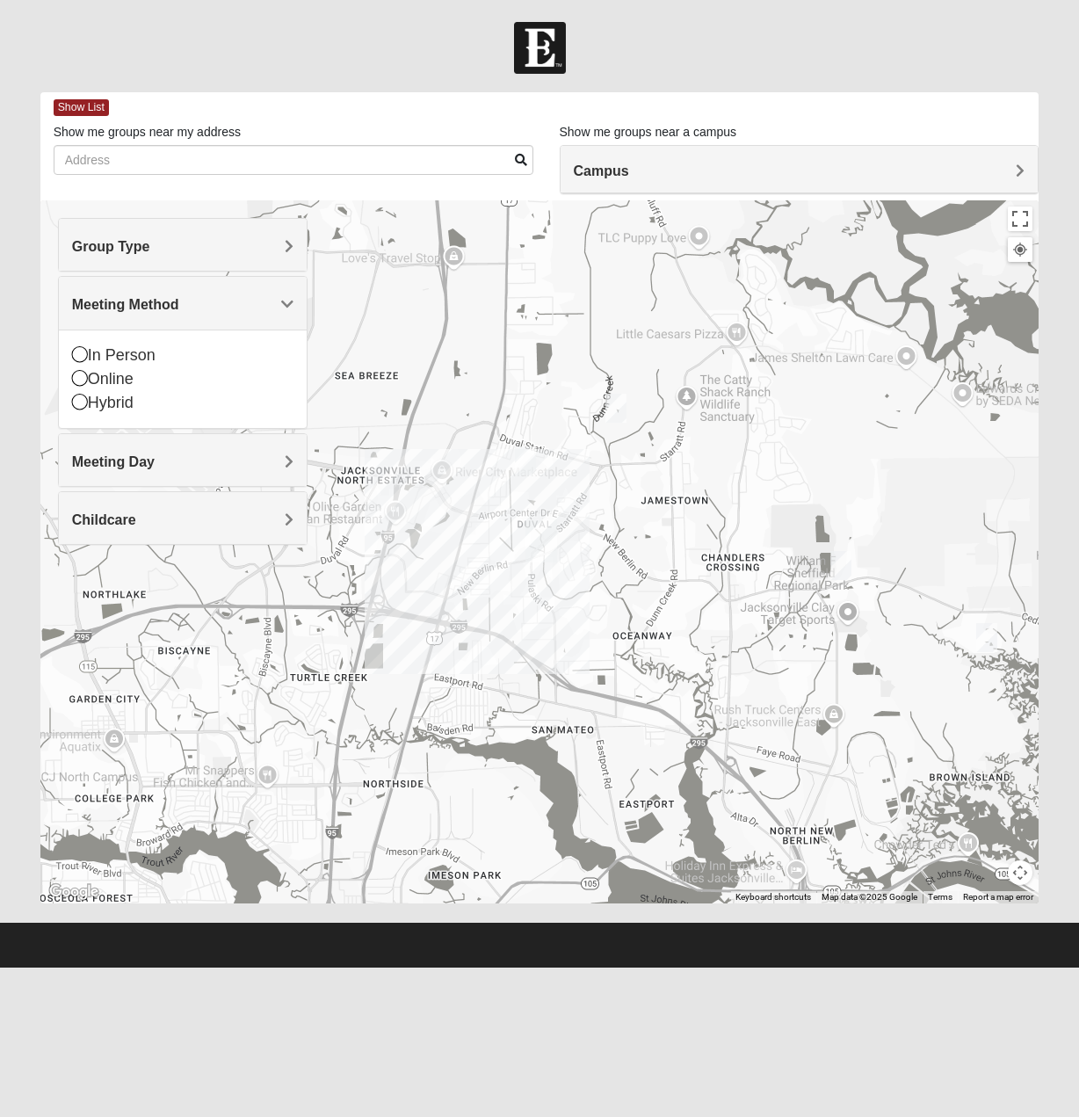
click at [654, 173] on h4 "Campus" at bounding box center [800, 171] width 452 height 17
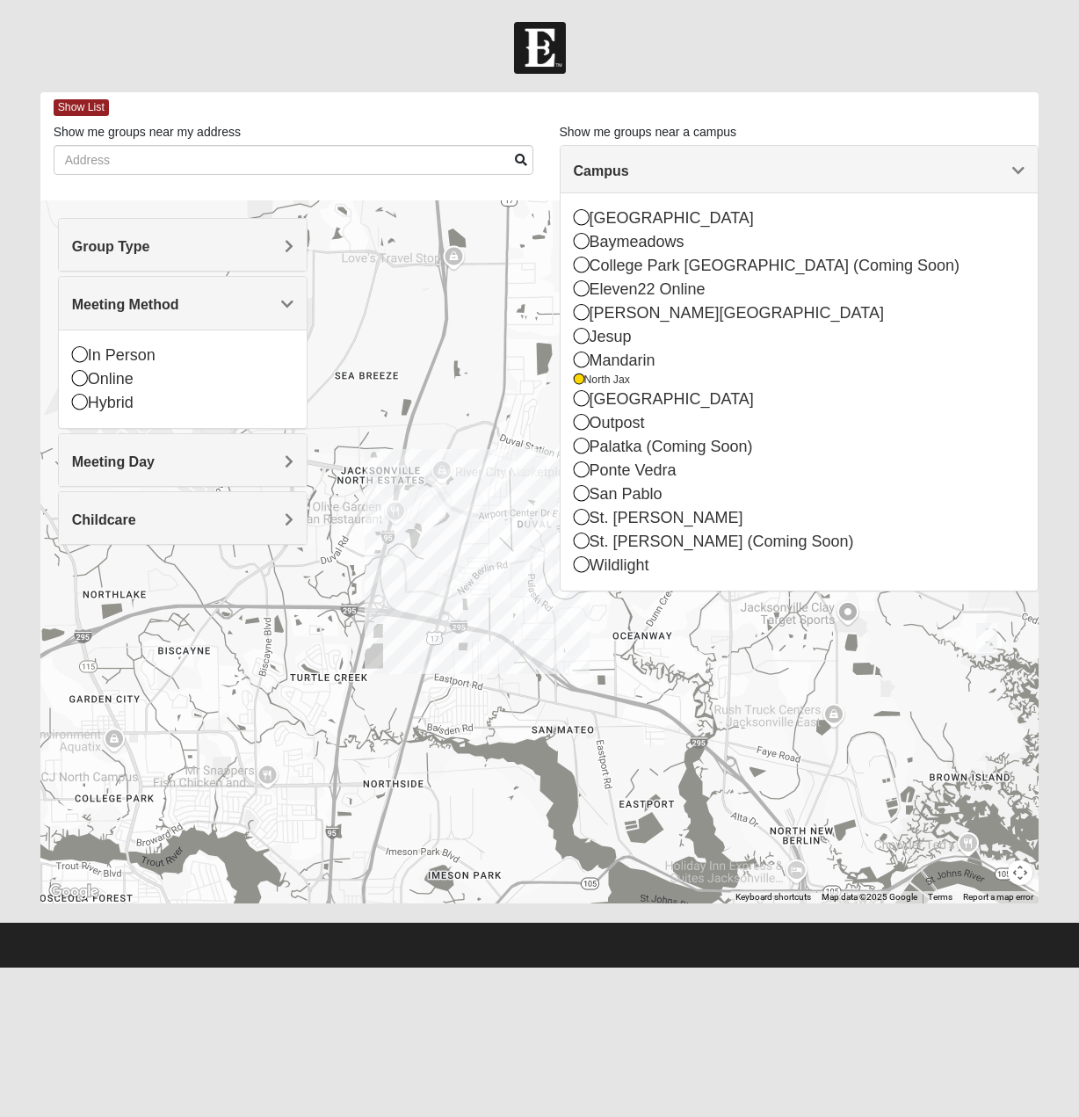
click at [132, 297] on span "Meeting Method" at bounding box center [125, 304] width 107 height 15
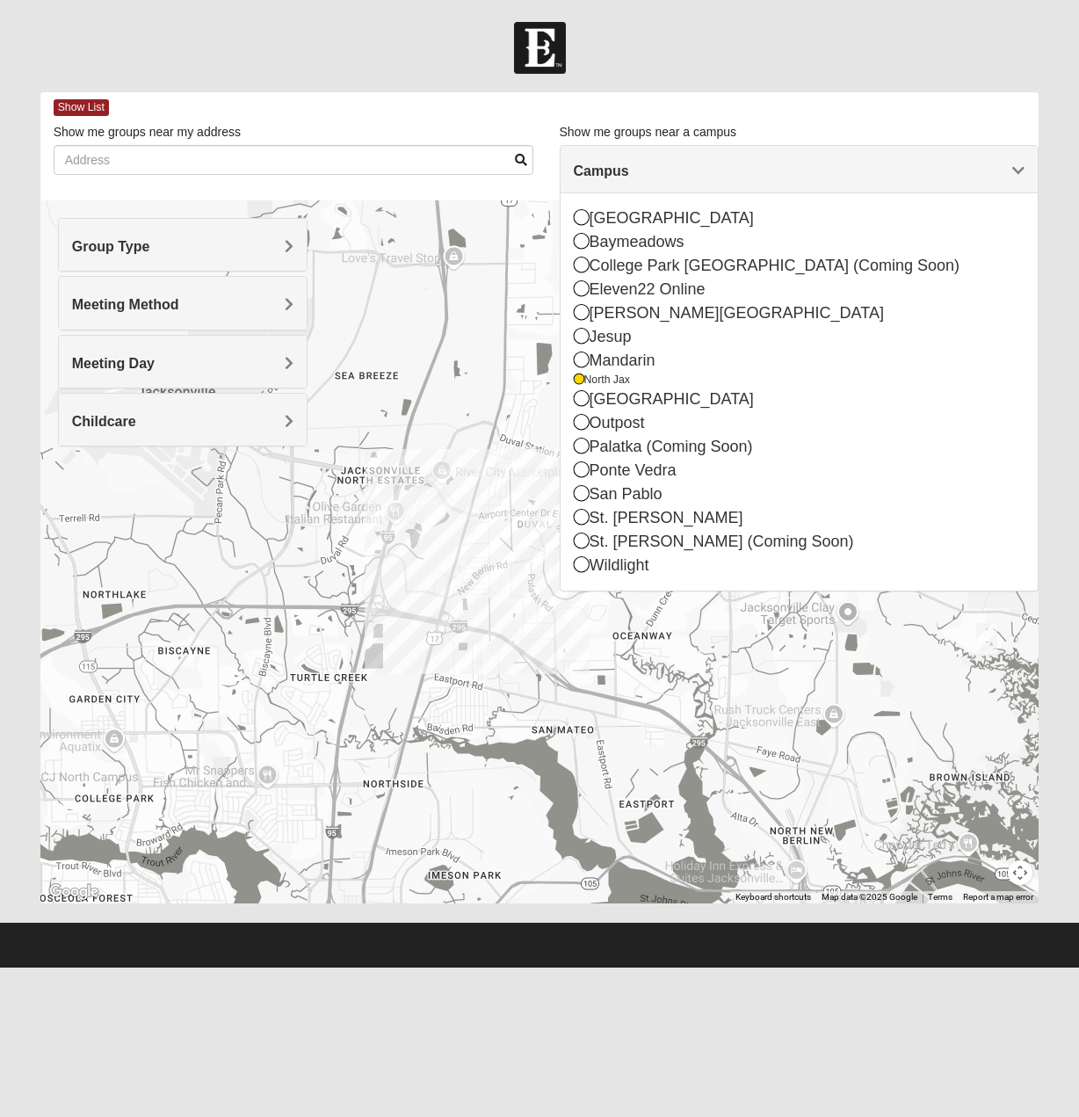
click at [132, 297] on span "Meeting Method" at bounding box center [125, 304] width 107 height 15
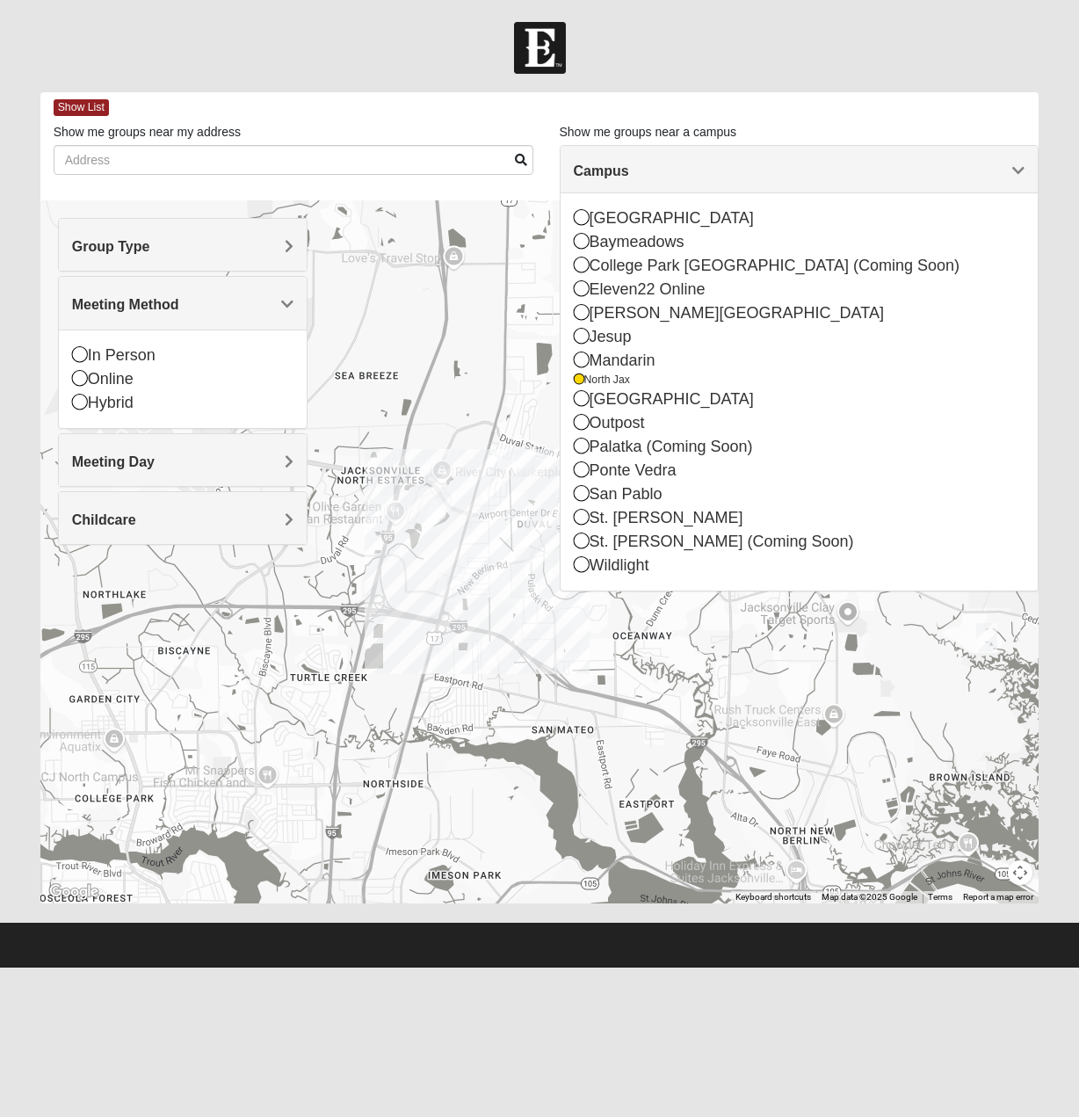
click at [141, 239] on span "Group Type" at bounding box center [111, 246] width 78 height 15
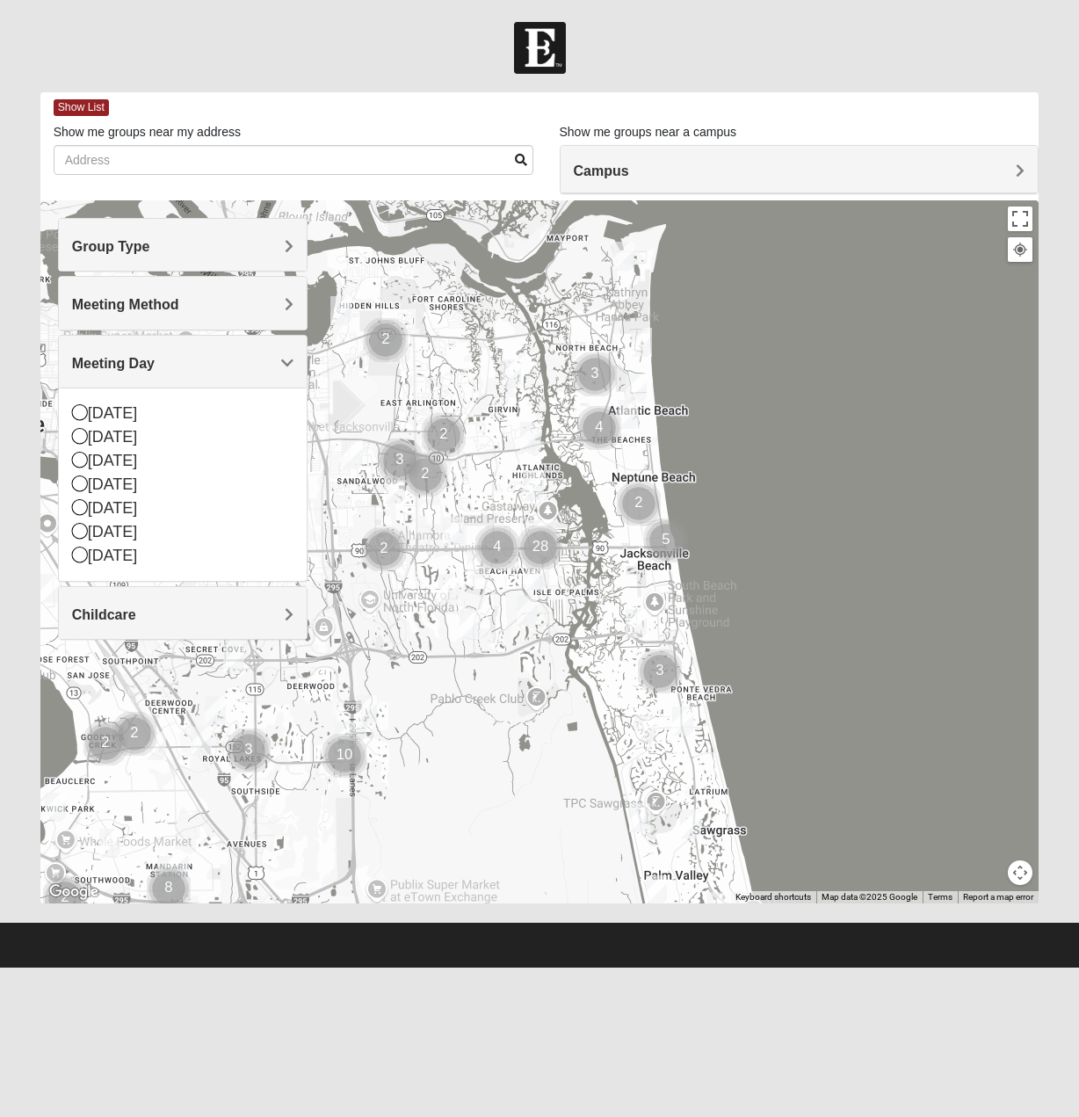
click at [112, 366] on span "Meeting Day" at bounding box center [113, 363] width 83 height 15
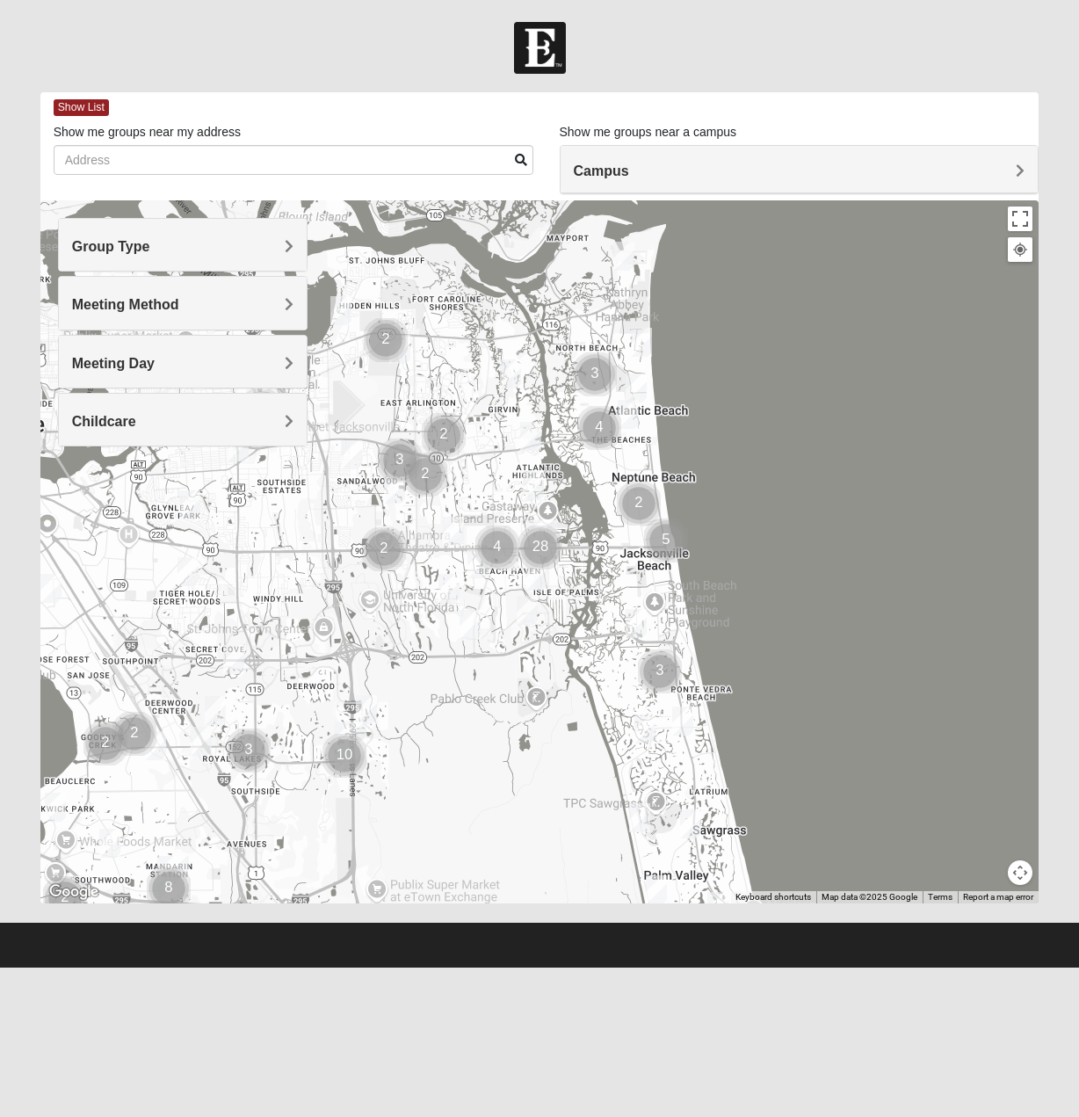
click at [112, 366] on span "Meeting Day" at bounding box center [113, 363] width 83 height 15
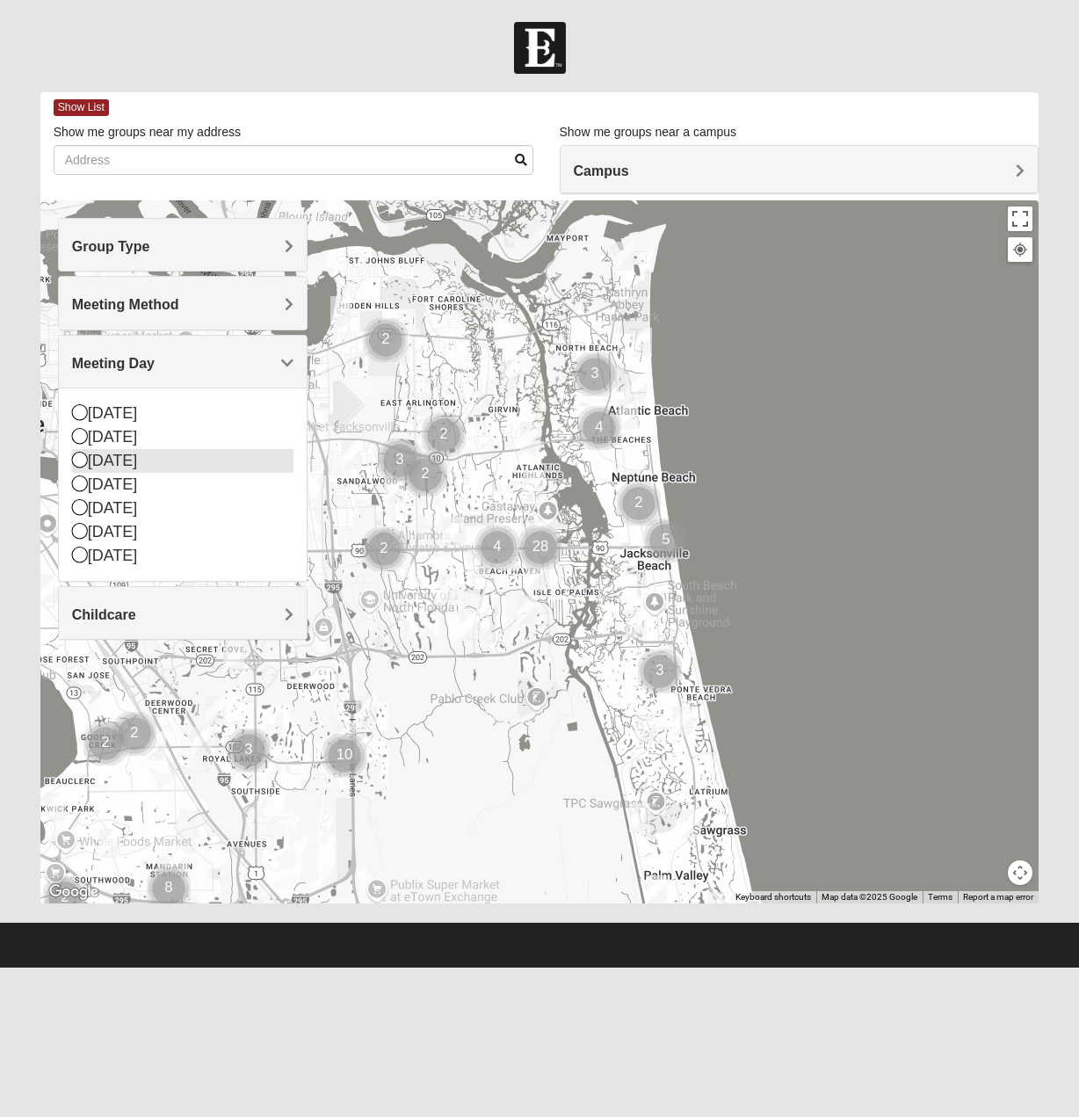
click at [104, 449] on div "[DATE]" at bounding box center [182, 461] width 221 height 24
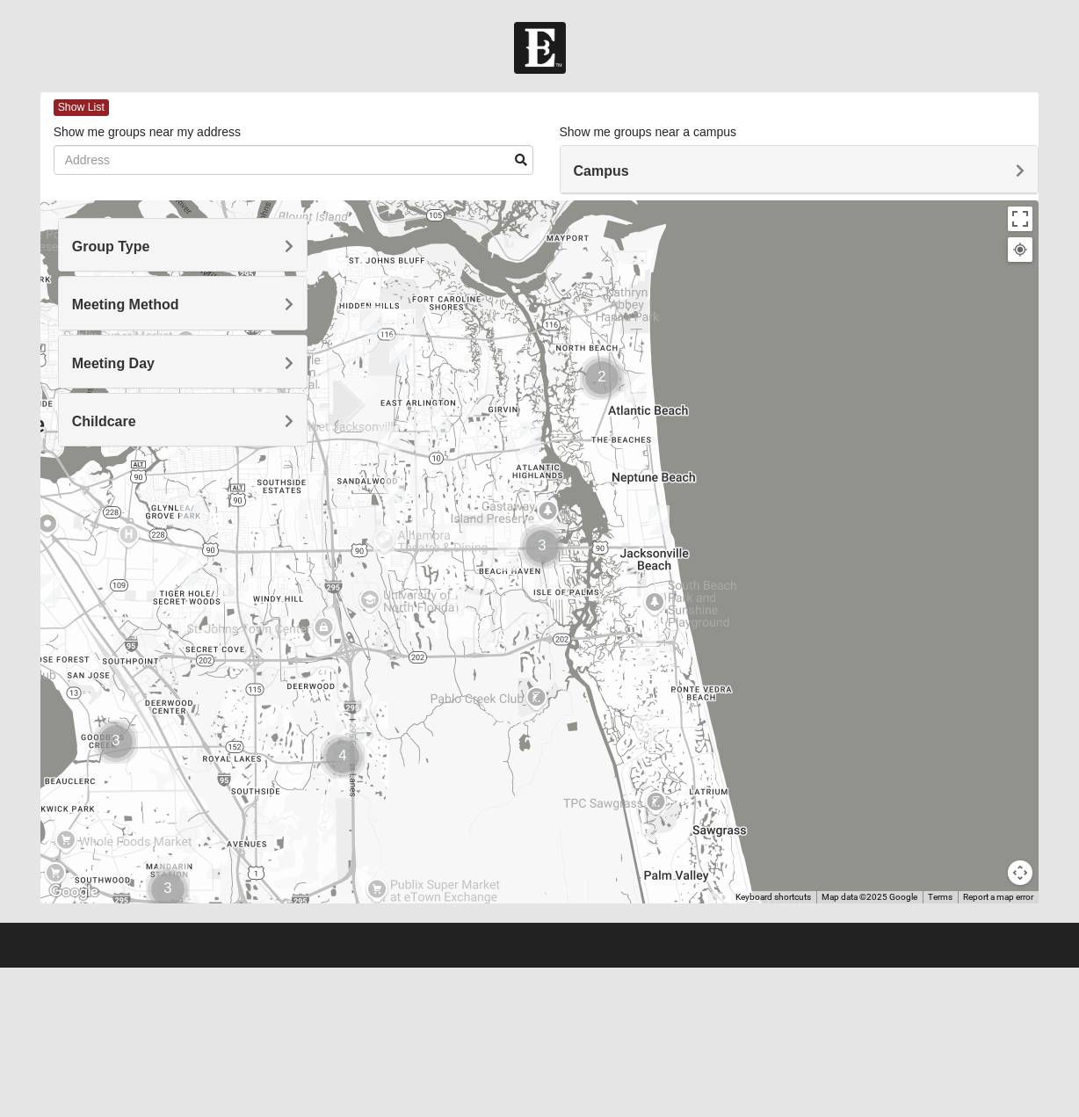
click at [119, 356] on span "Meeting Day" at bounding box center [113, 363] width 83 height 15
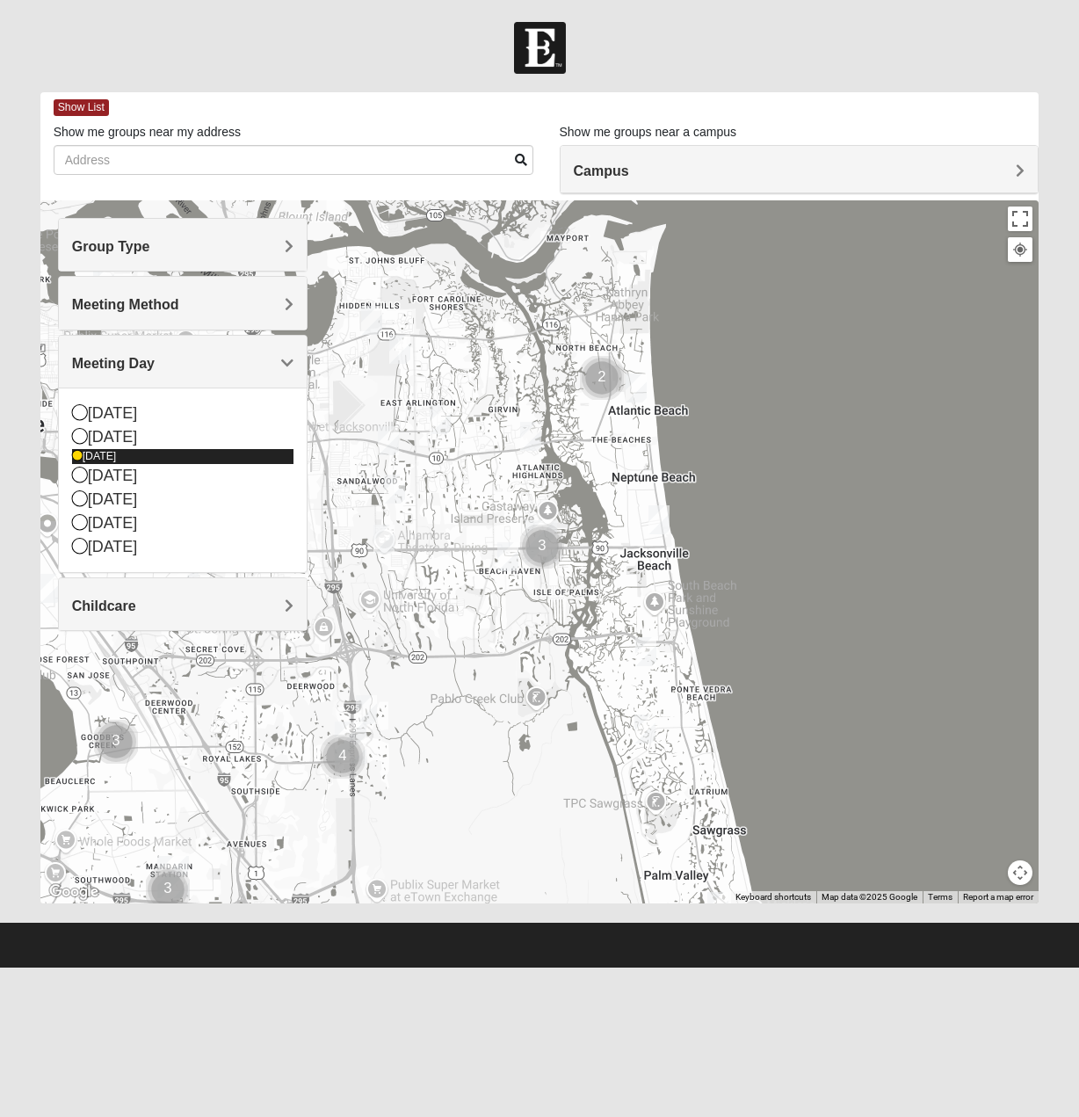
click at [112, 449] on div "[DATE]" at bounding box center [182, 456] width 221 height 15
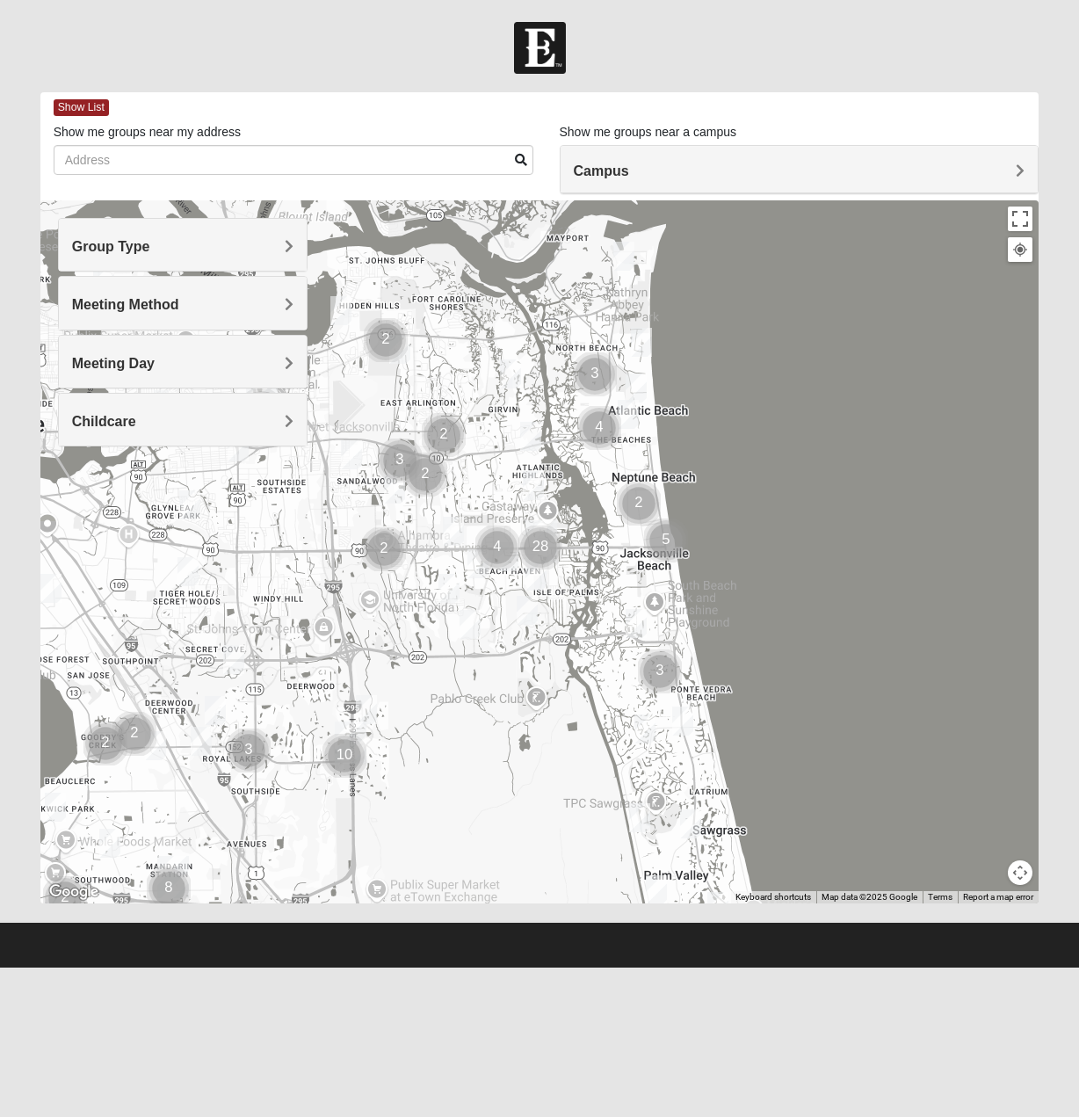
click at [96, 352] on div "Meeting Day" at bounding box center [183, 362] width 248 height 52
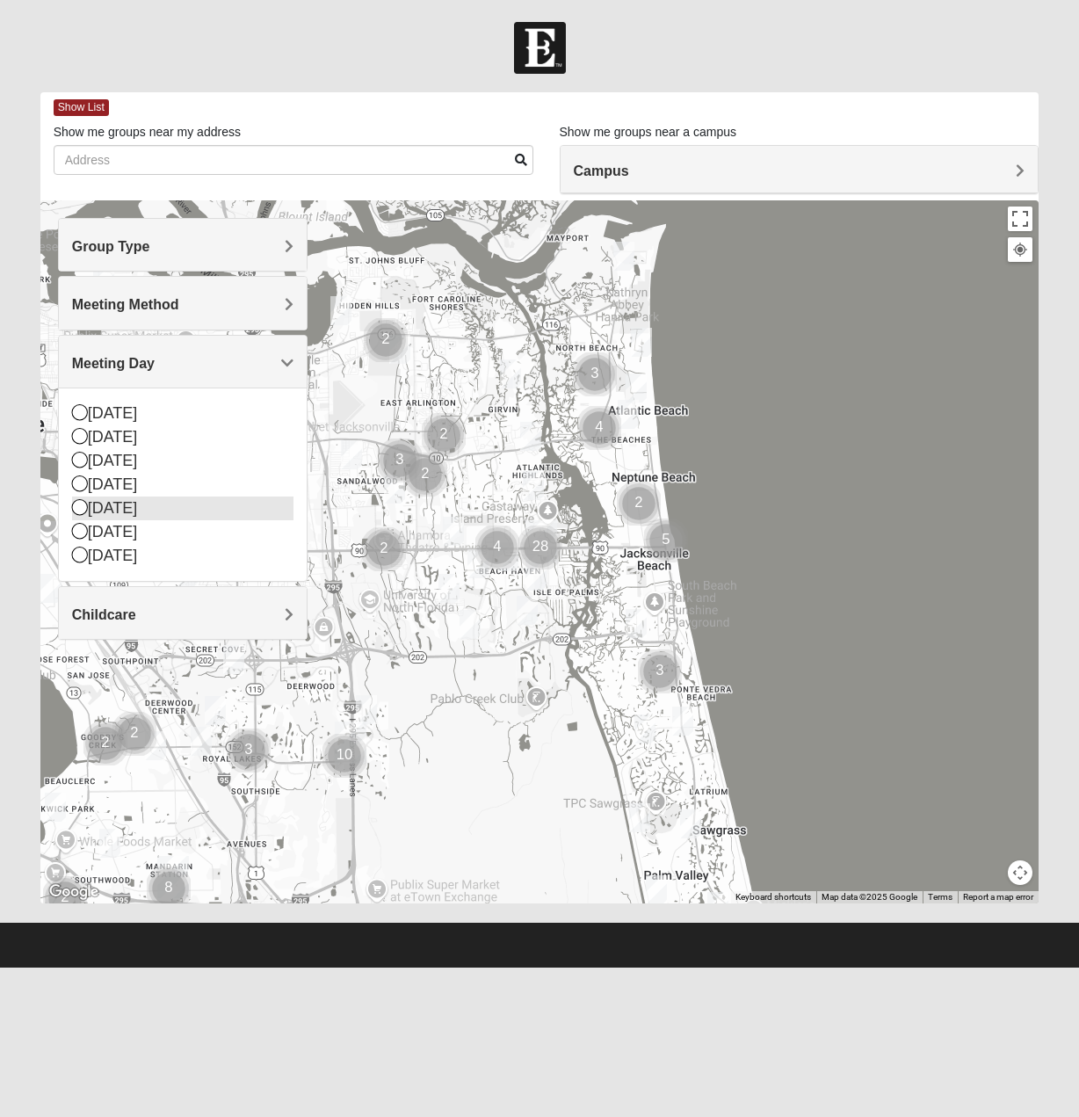
click at [124, 496] on div "[DATE]" at bounding box center [182, 508] width 221 height 24
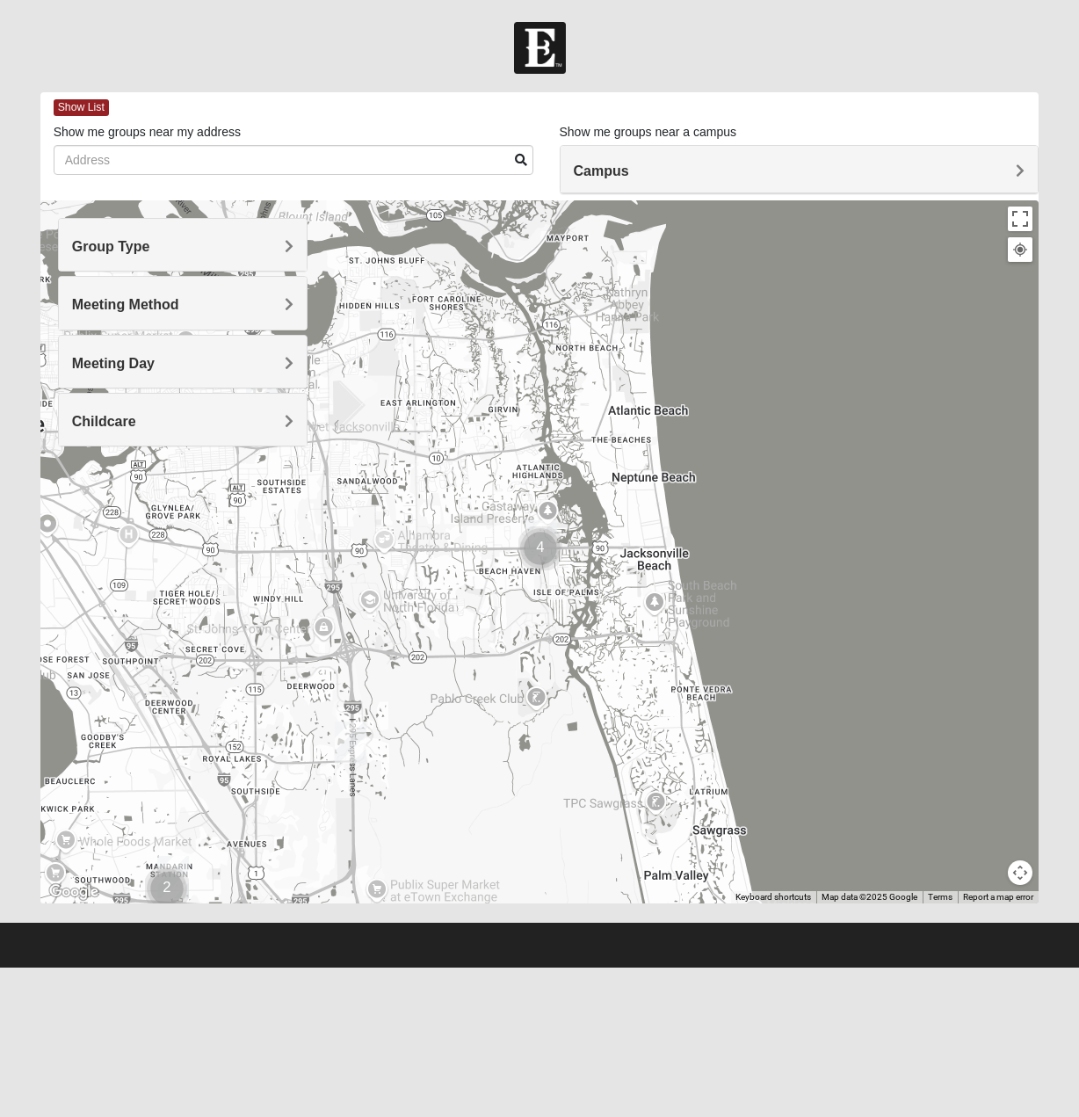
click at [193, 355] on h4 "Meeting Day" at bounding box center [182, 363] width 221 height 17
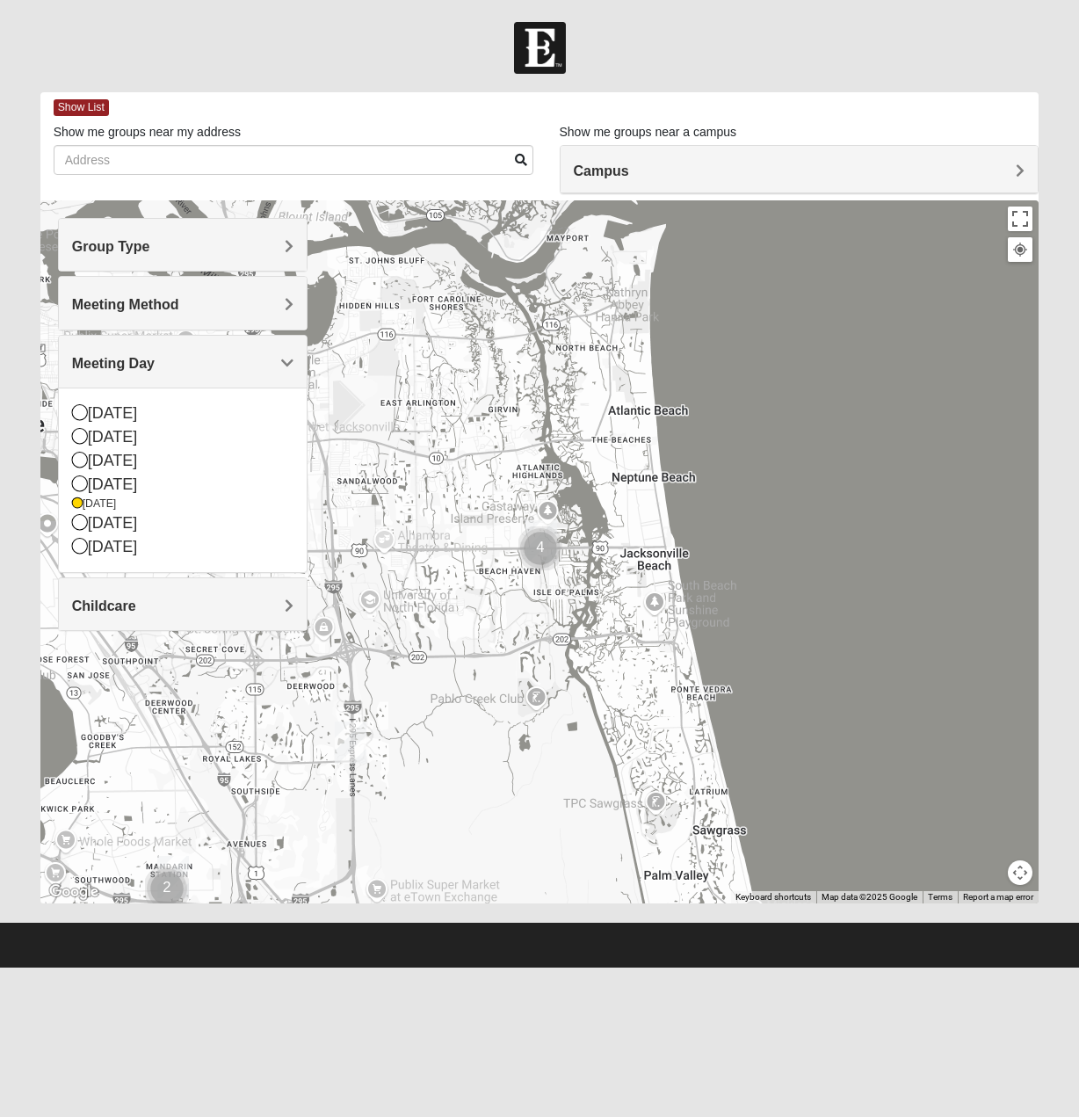
click at [85, 302] on span "Meeting Method" at bounding box center [125, 304] width 107 height 15
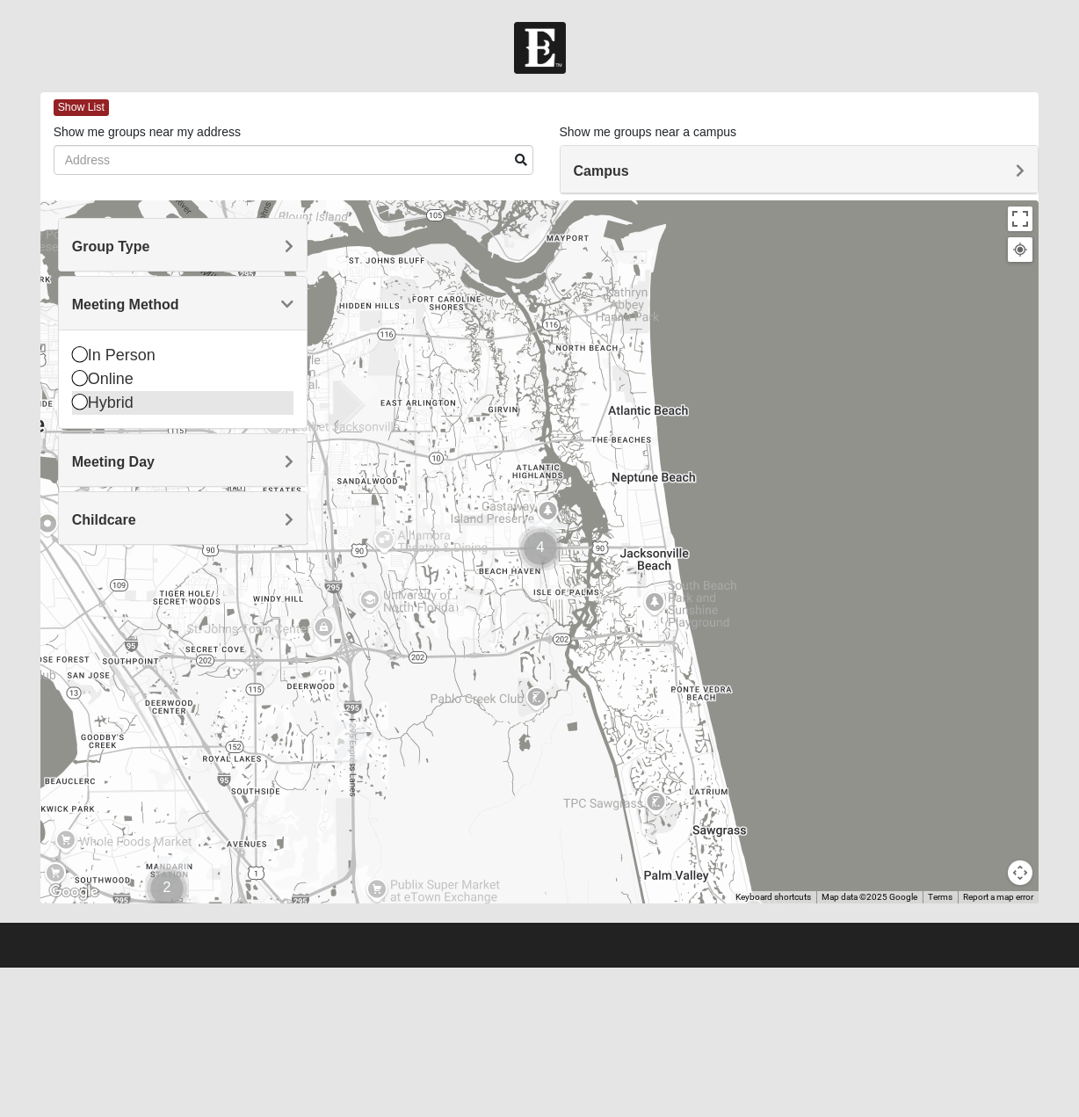
click at [119, 391] on div "Hybrid" at bounding box center [182, 403] width 221 height 24
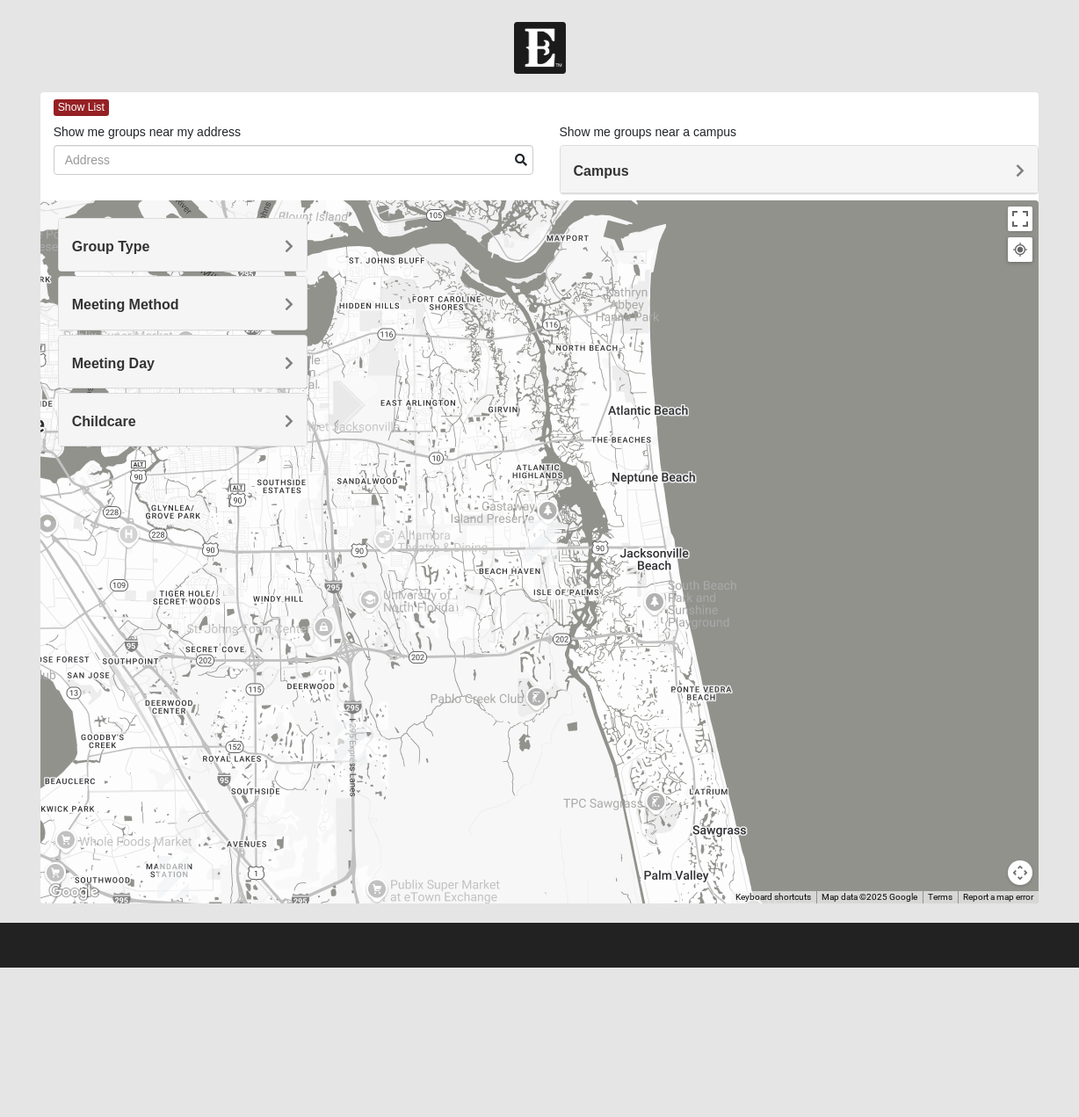
click at [128, 298] on span "Meeting Method" at bounding box center [125, 304] width 107 height 15
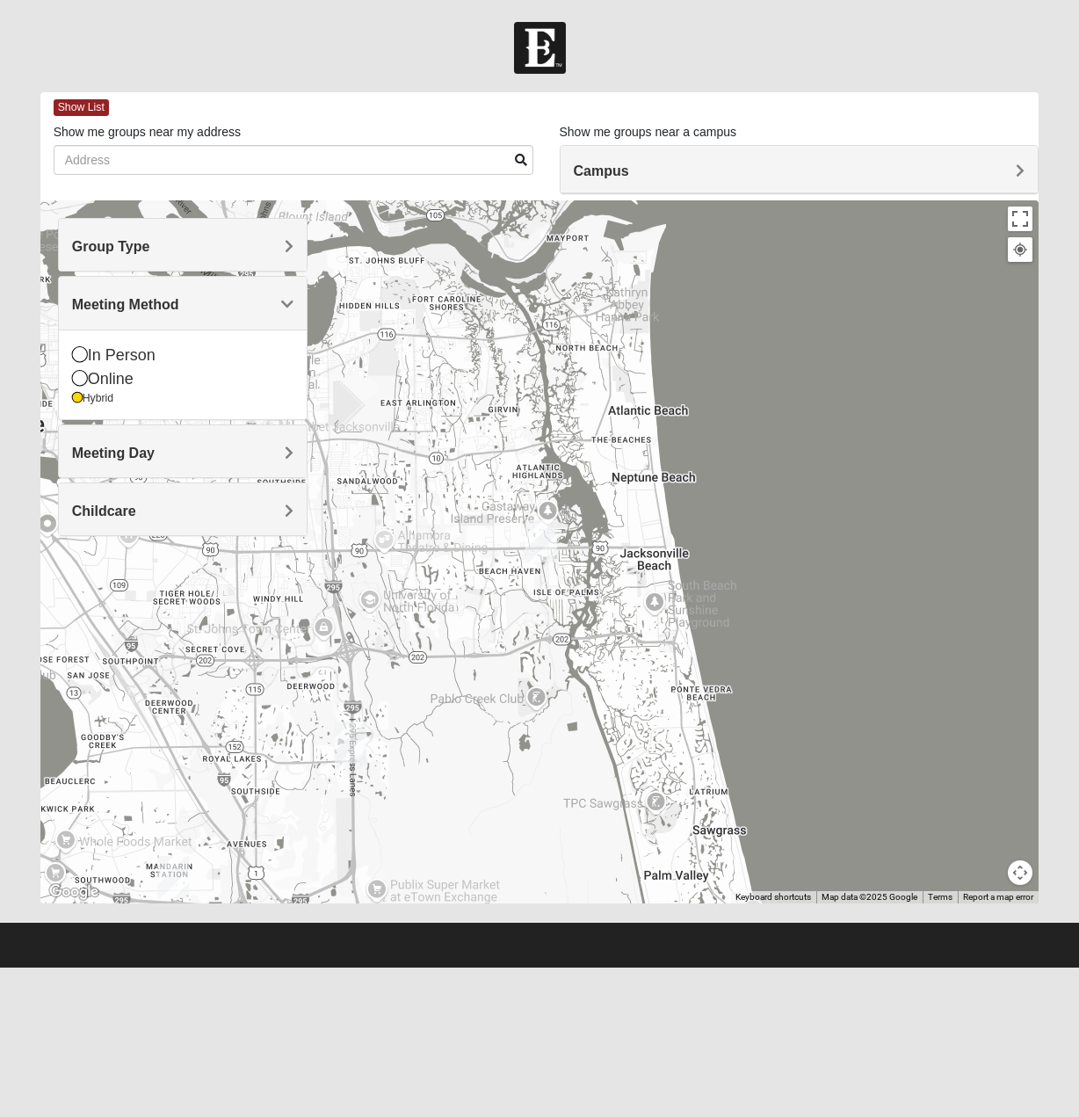
click at [139, 252] on span "Group Type" at bounding box center [111, 246] width 78 height 15
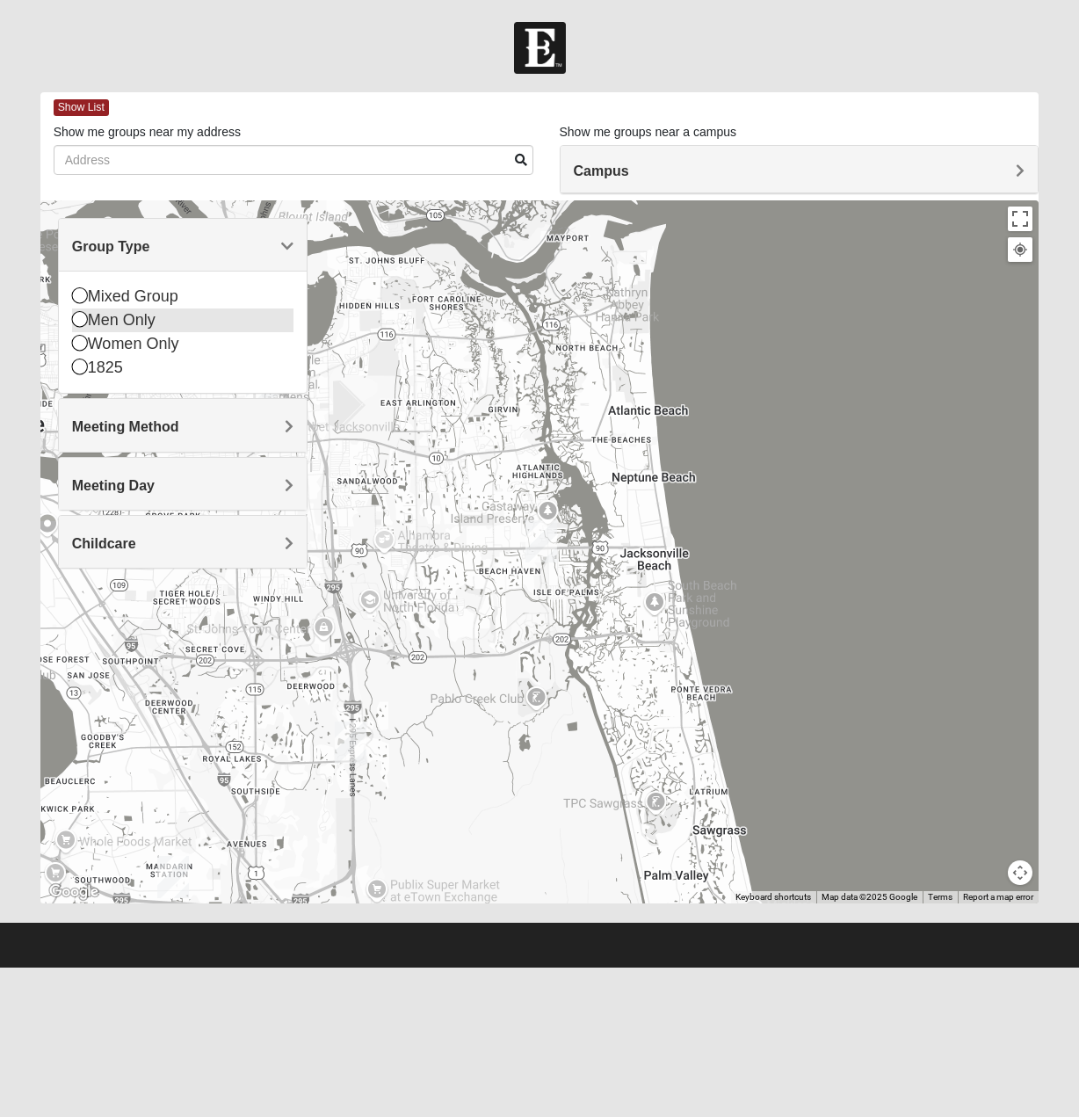
click at [118, 308] on div "Men Only" at bounding box center [182, 320] width 221 height 24
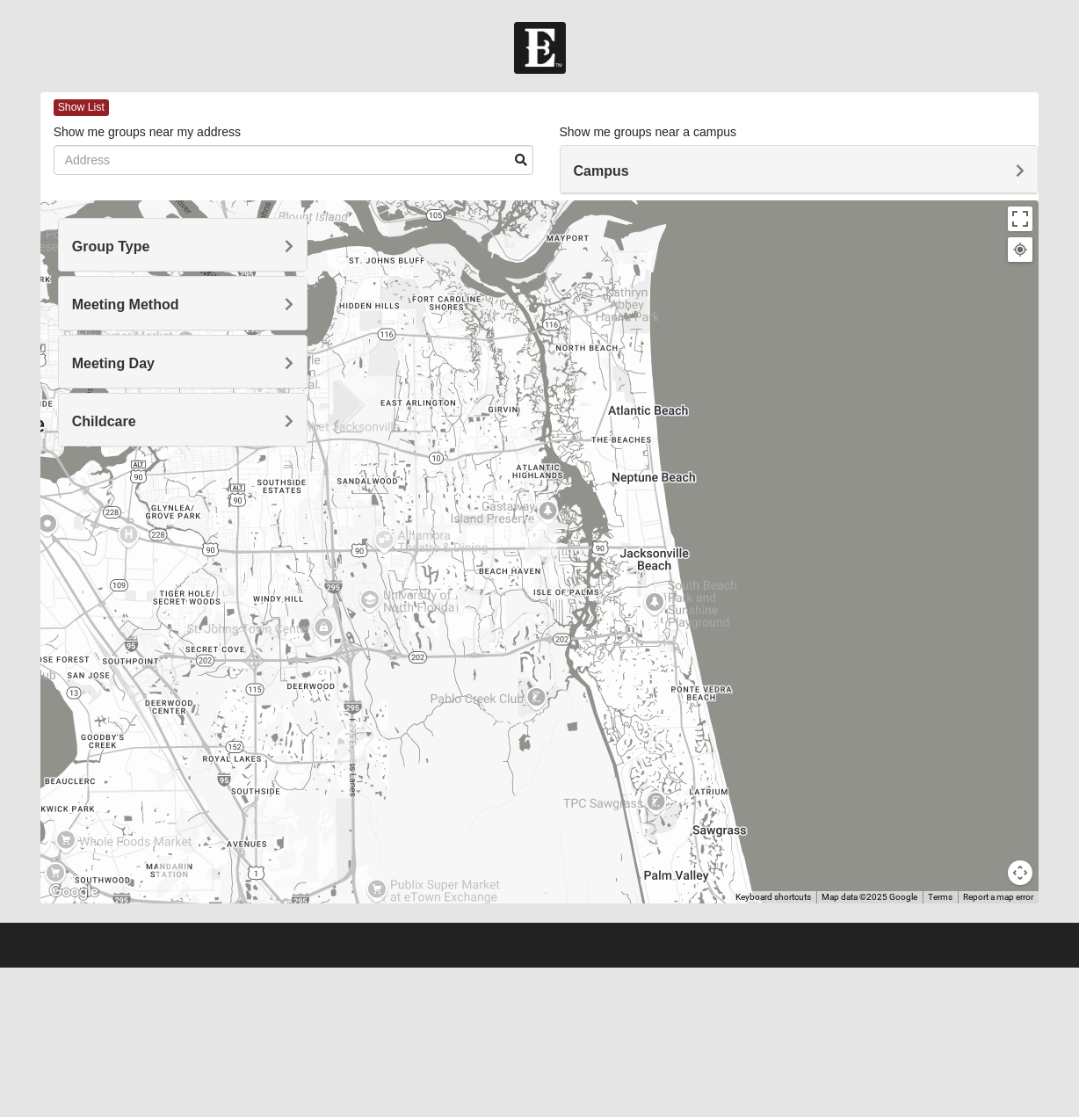
click at [138, 252] on span "Group Type" at bounding box center [111, 246] width 78 height 15
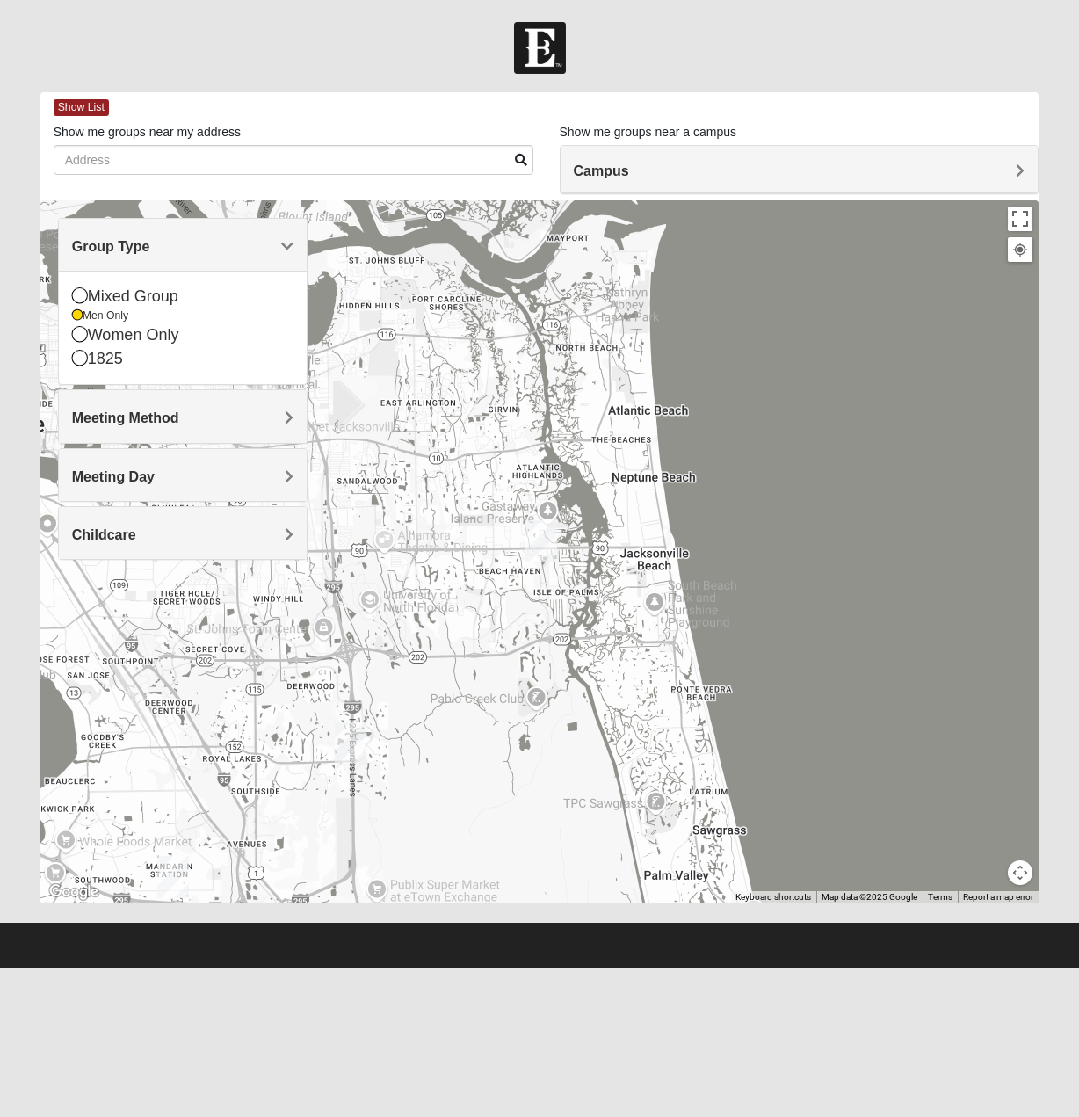
click at [125, 410] on span "Meeting Method" at bounding box center [125, 417] width 107 height 15
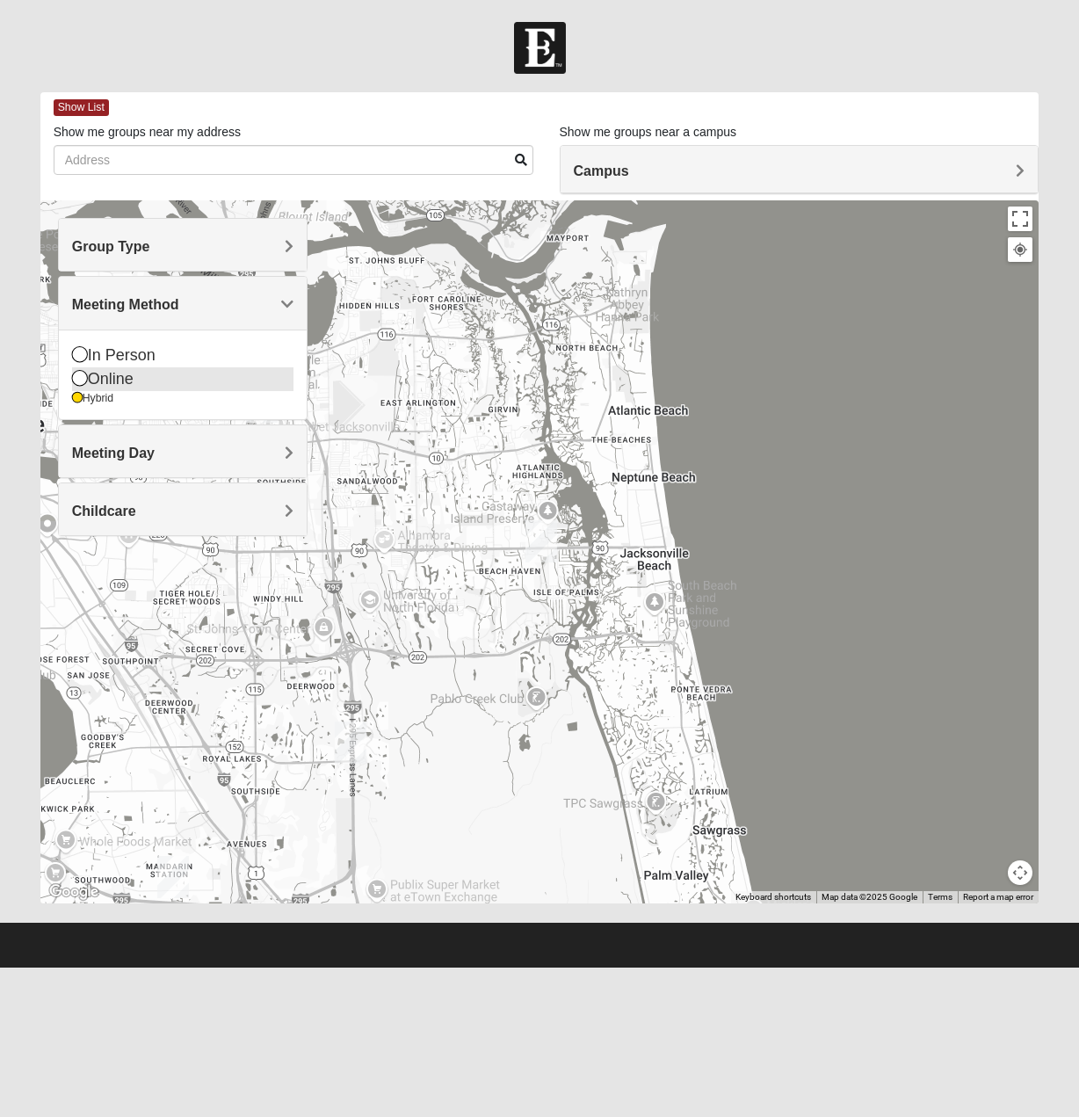
click at [101, 367] on div "Online" at bounding box center [182, 379] width 221 height 24
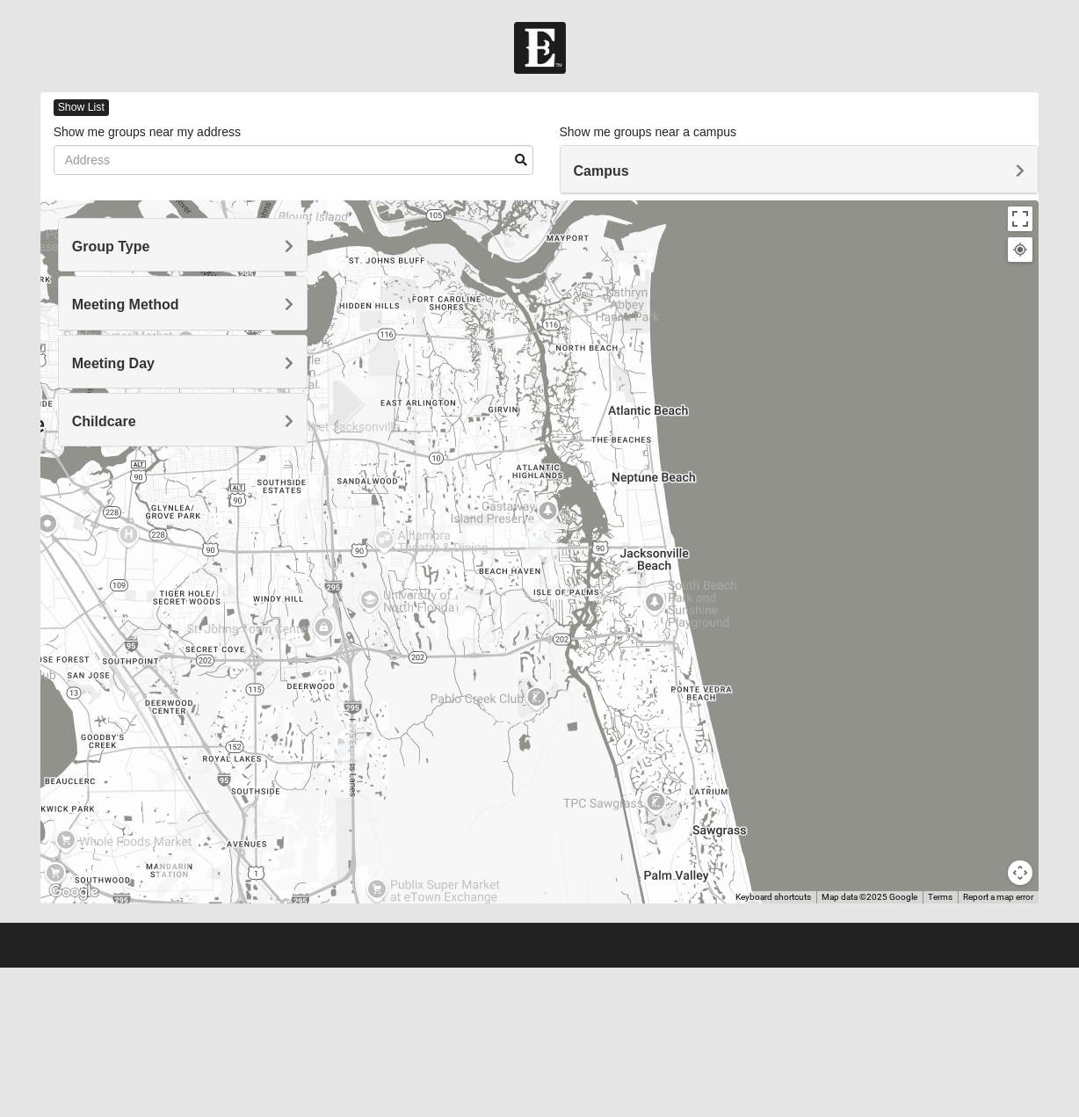
click at [81, 106] on span "Show List" at bounding box center [81, 107] width 55 height 17
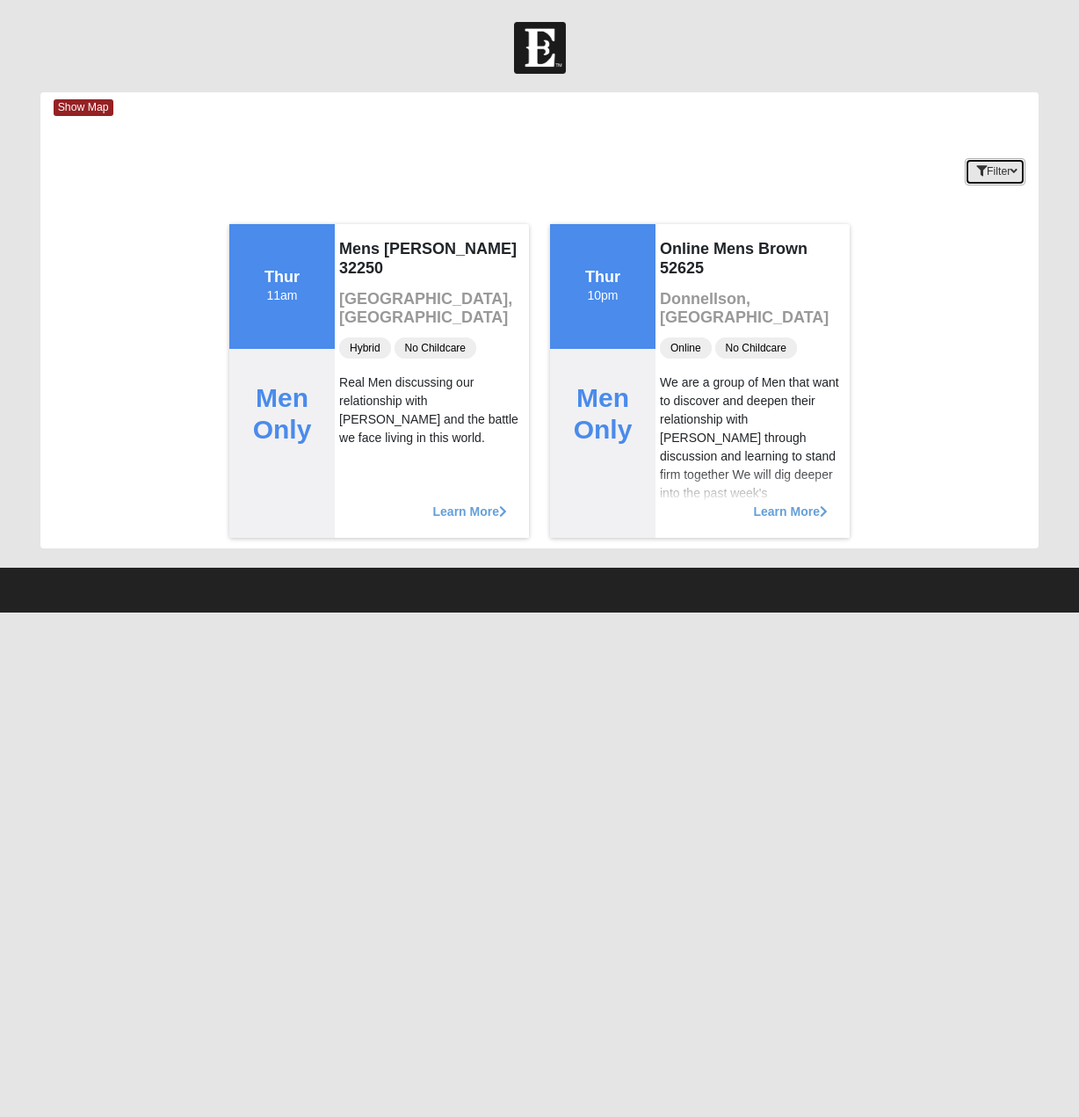
click at [998, 175] on button "Filter" at bounding box center [995, 171] width 61 height 27
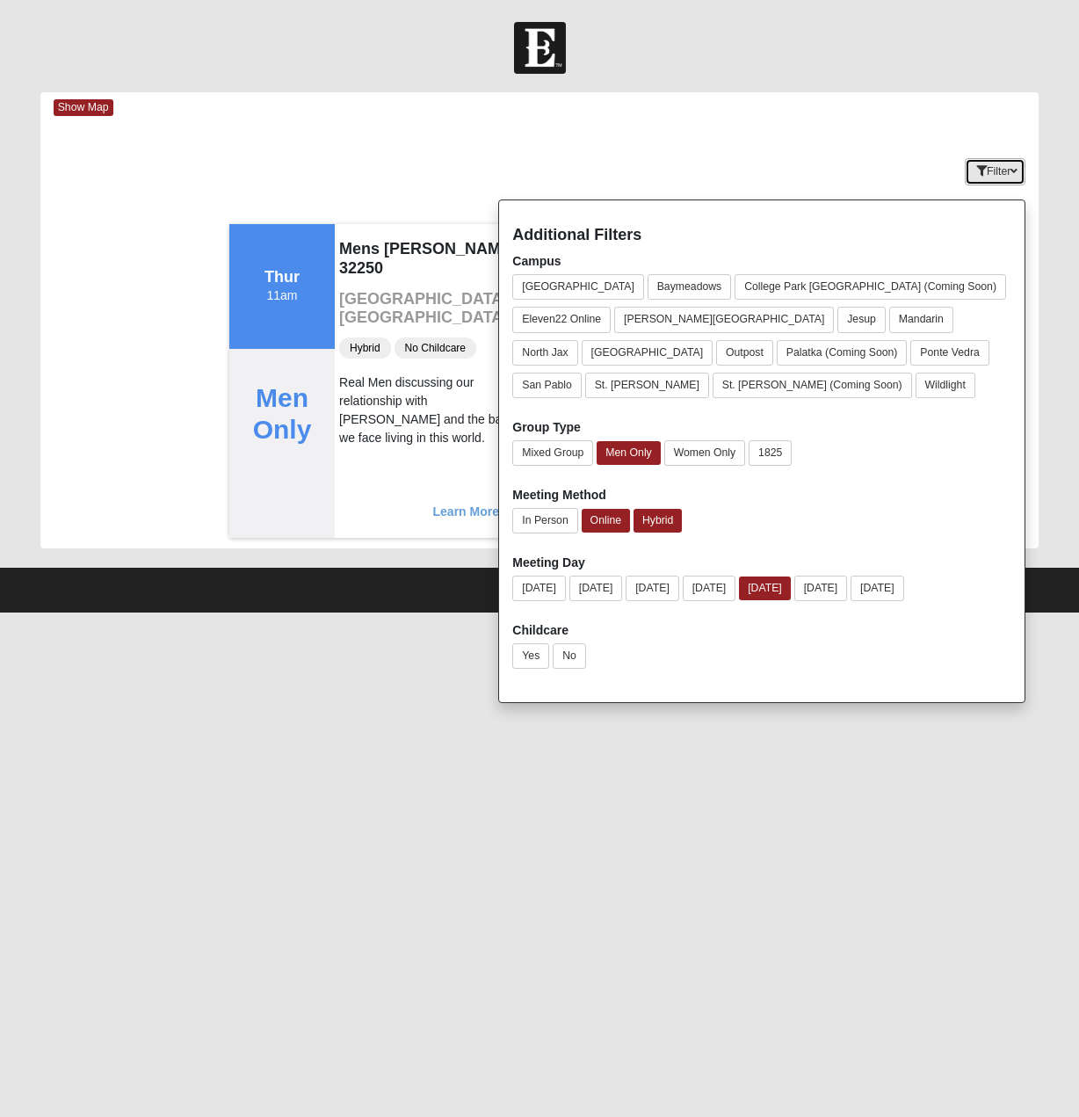
click at [998, 175] on button "Filter" at bounding box center [995, 171] width 61 height 27
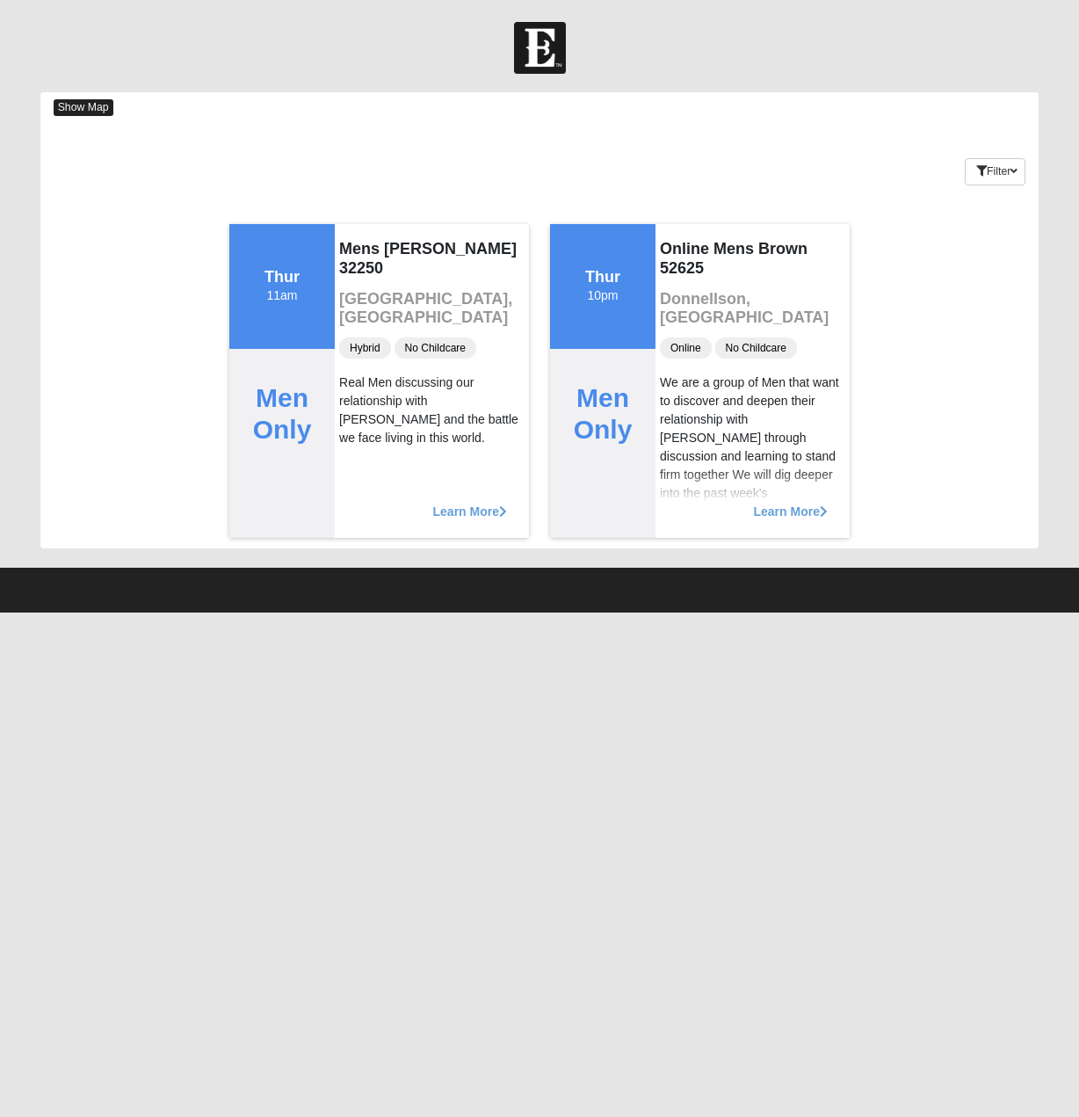
click at [76, 109] on span "Show Map" at bounding box center [84, 107] width 60 height 17
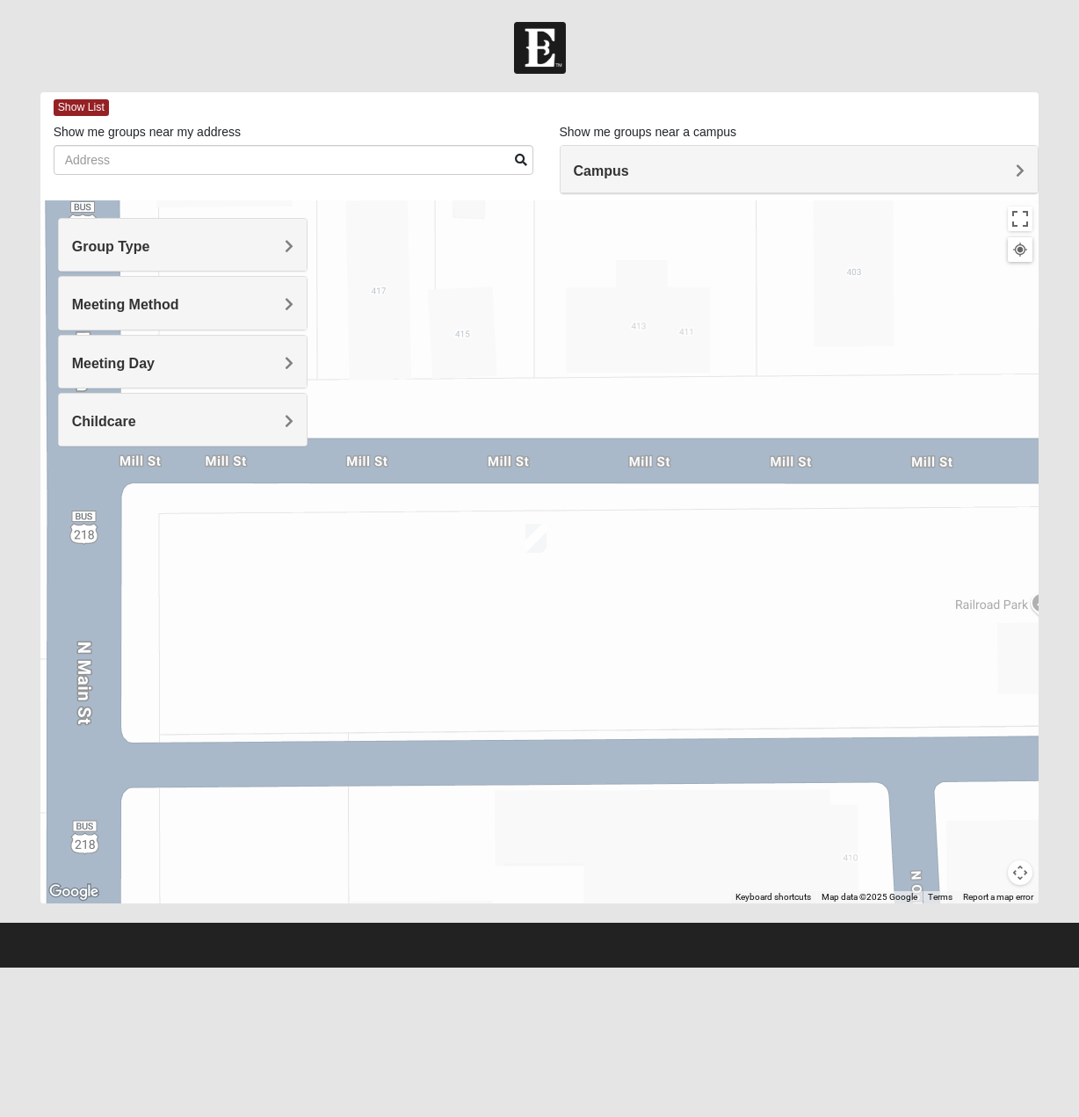
click at [211, 299] on h4 "Meeting Method" at bounding box center [182, 304] width 221 height 17
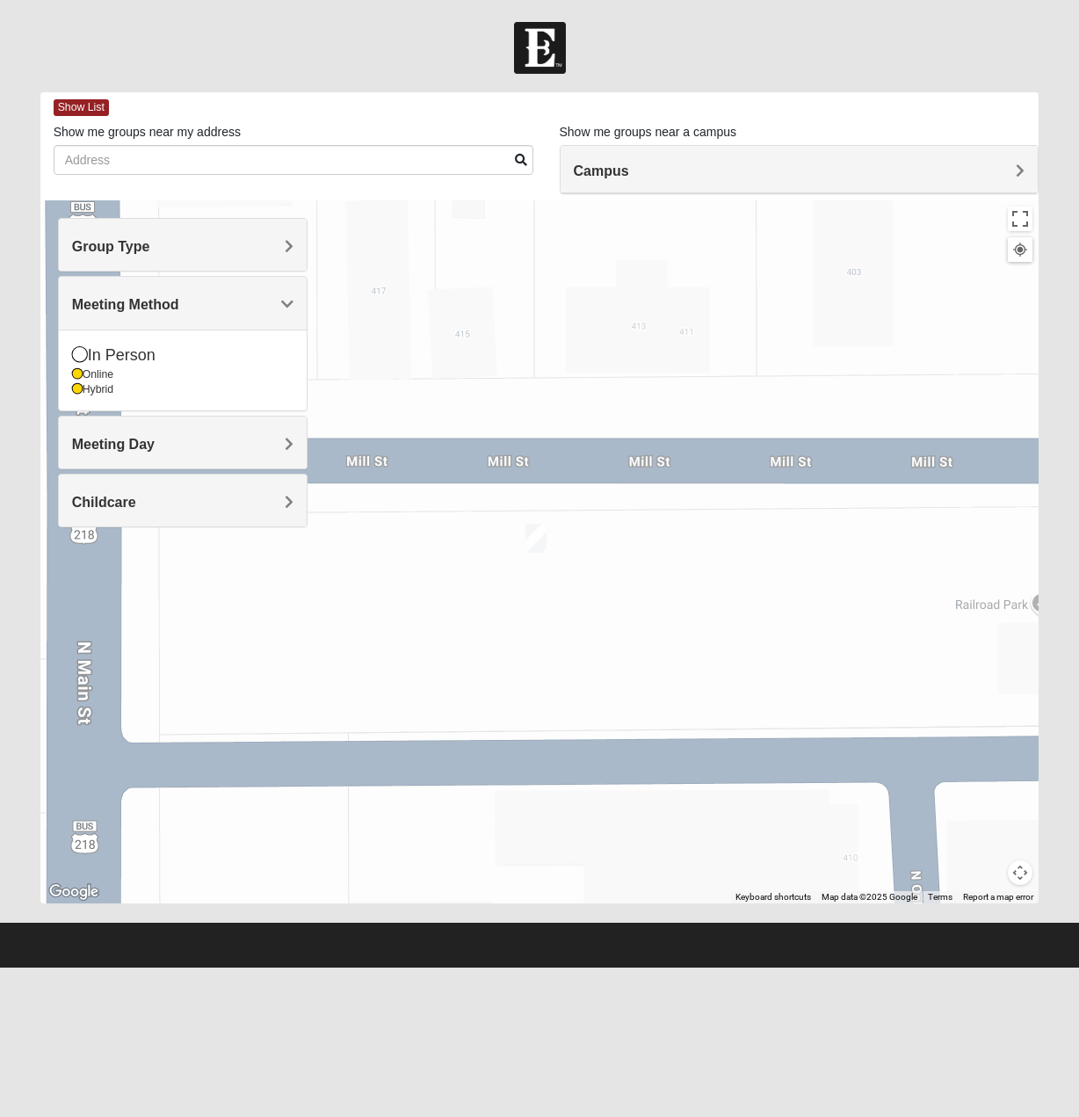
click at [97, 397] on div "In Person Online Hybrid" at bounding box center [183, 369] width 248 height 81
drag, startPoint x: 101, startPoint y: 387, endPoint x: 128, endPoint y: 390, distance: 27.4
click at [102, 387] on div "Hybrid" at bounding box center [182, 389] width 221 height 15
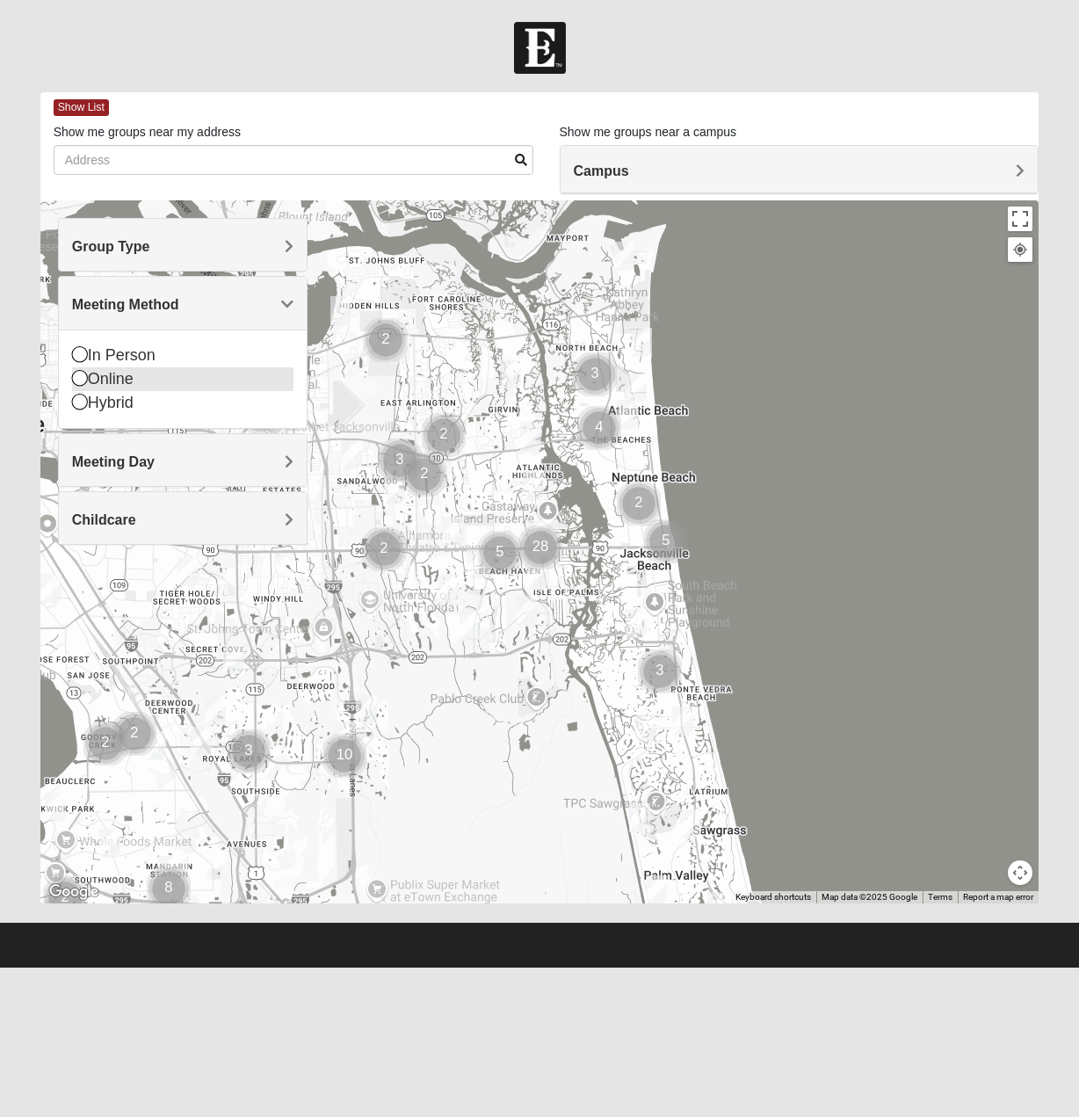
click at [140, 375] on div "Online" at bounding box center [182, 379] width 221 height 24
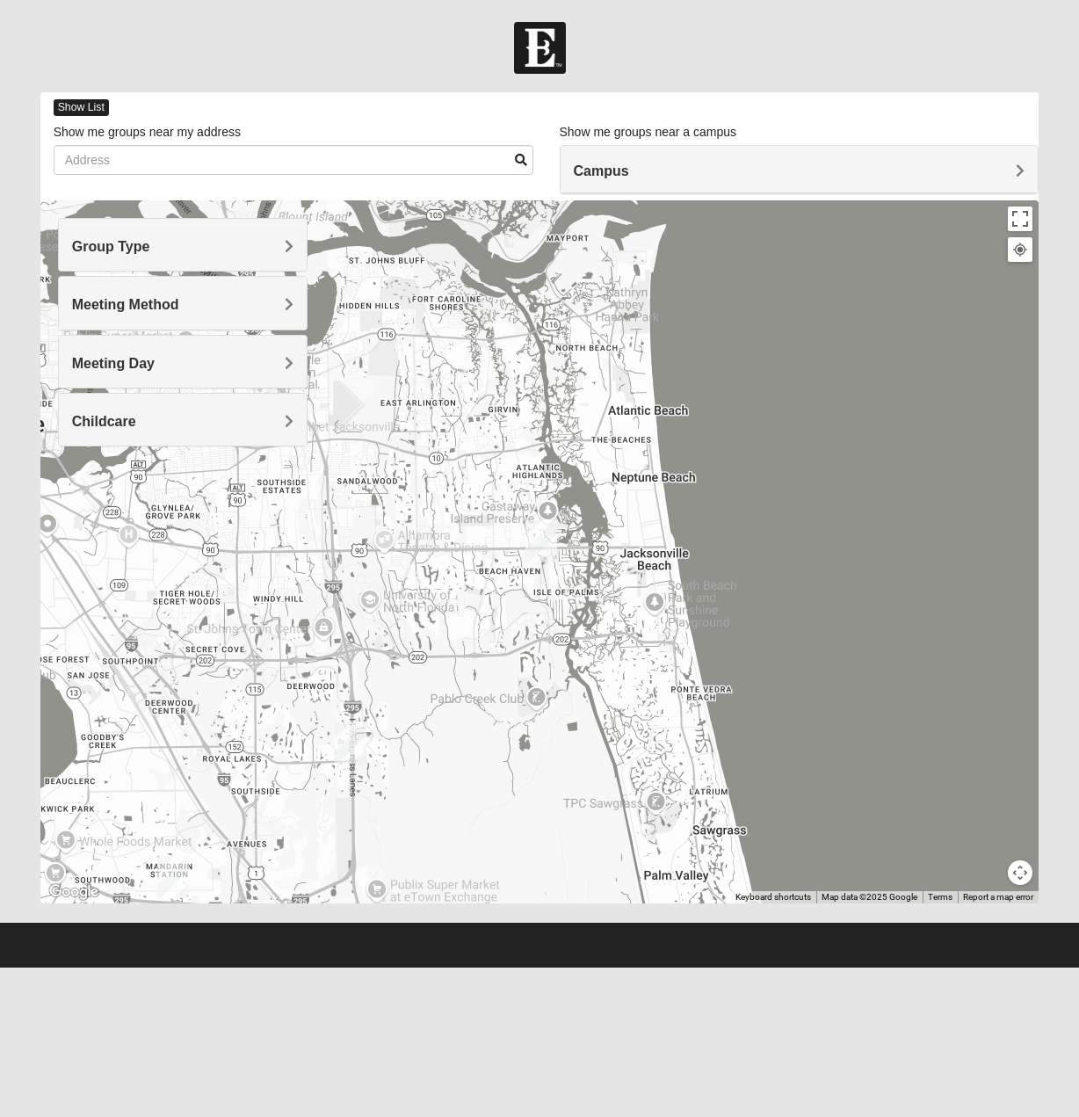
click at [88, 108] on span "Show List" at bounding box center [81, 107] width 55 height 17
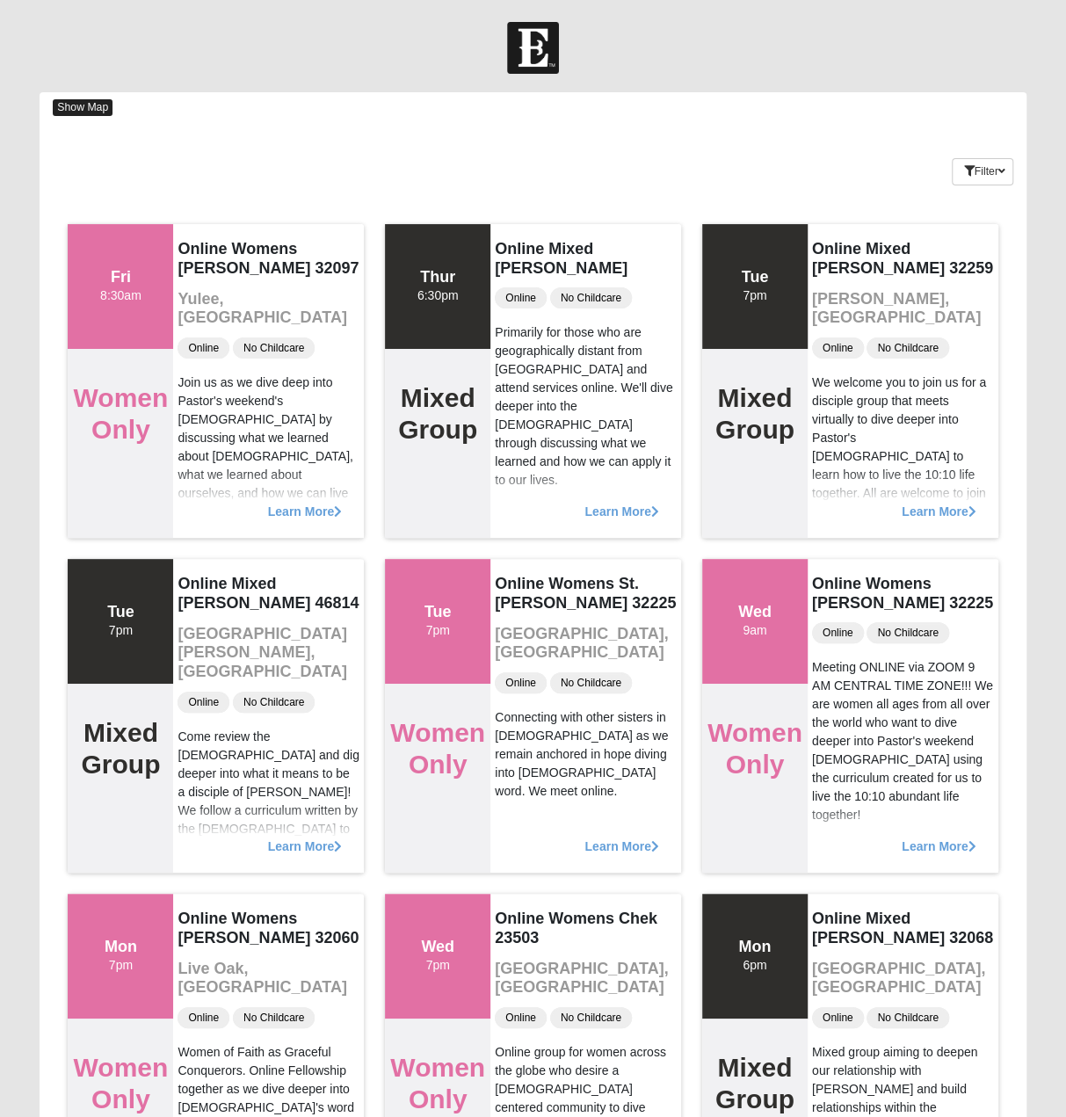
click at [79, 105] on span "Show Map" at bounding box center [83, 107] width 60 height 17
